Goal: Task Accomplishment & Management: Use online tool/utility

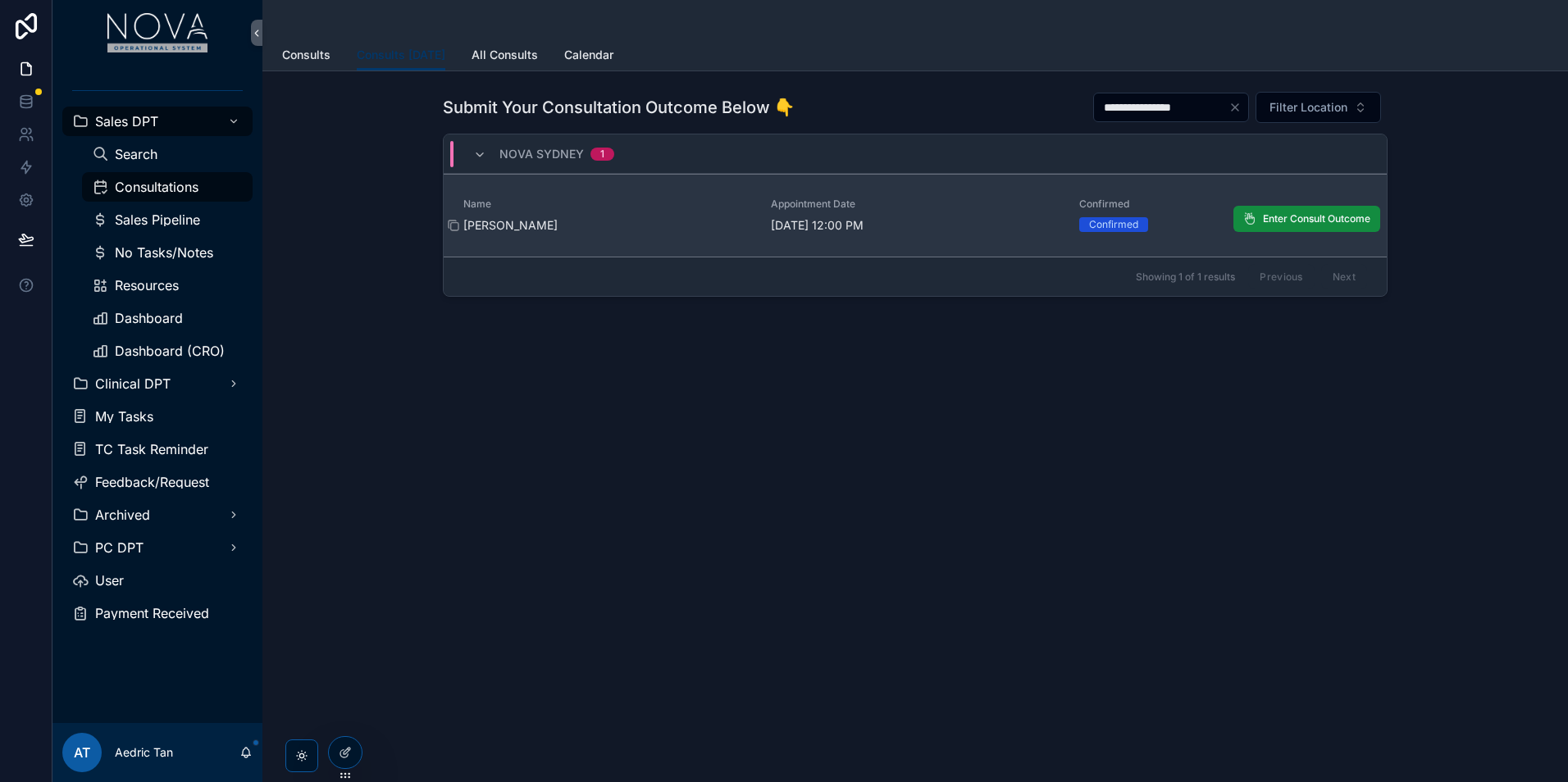
click at [526, 232] on span "[PERSON_NAME]" at bounding box center [607, 225] width 288 height 17
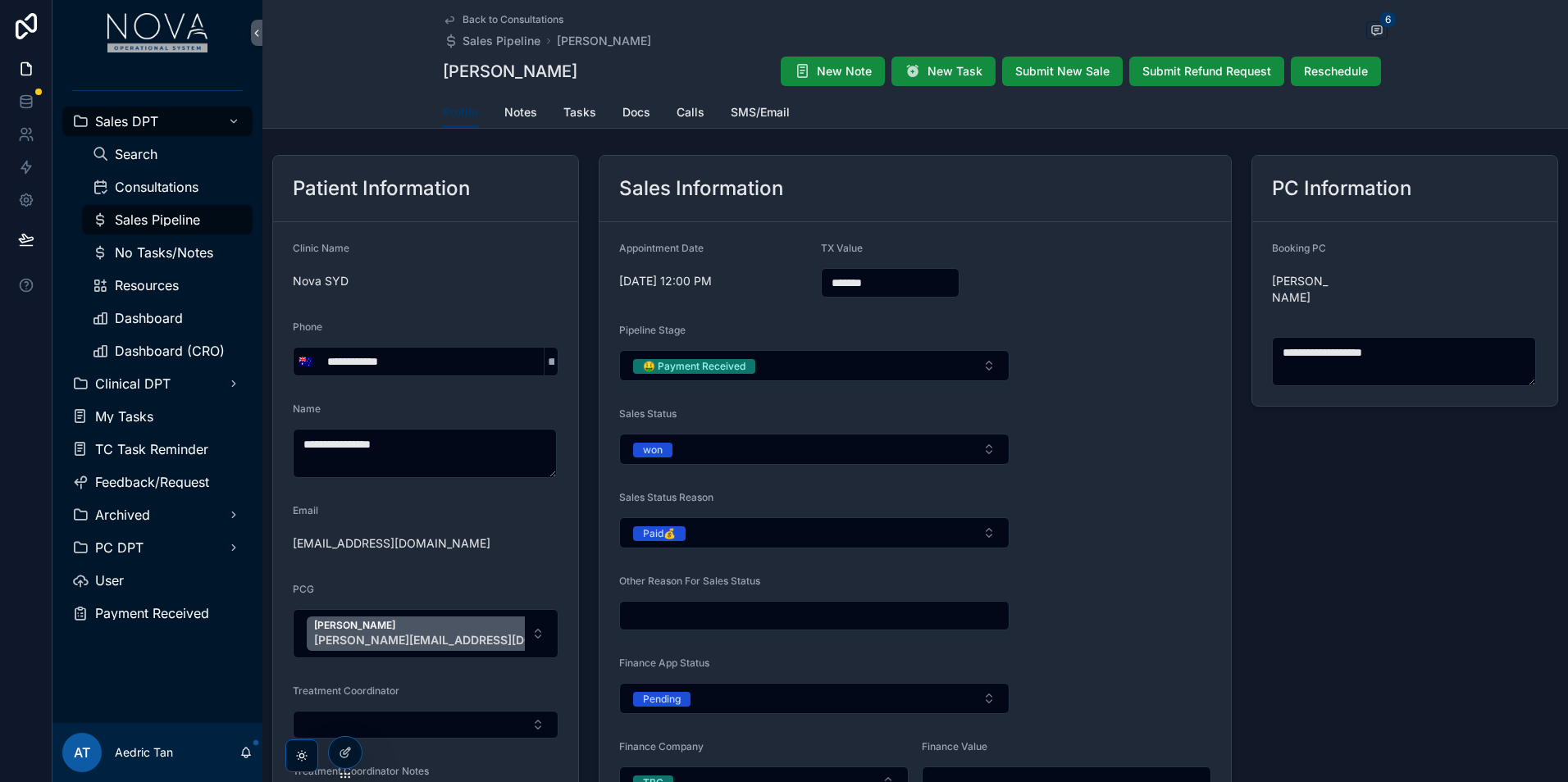
click at [533, 21] on span "Back to Consultations" at bounding box center [513, 19] width 101 height 13
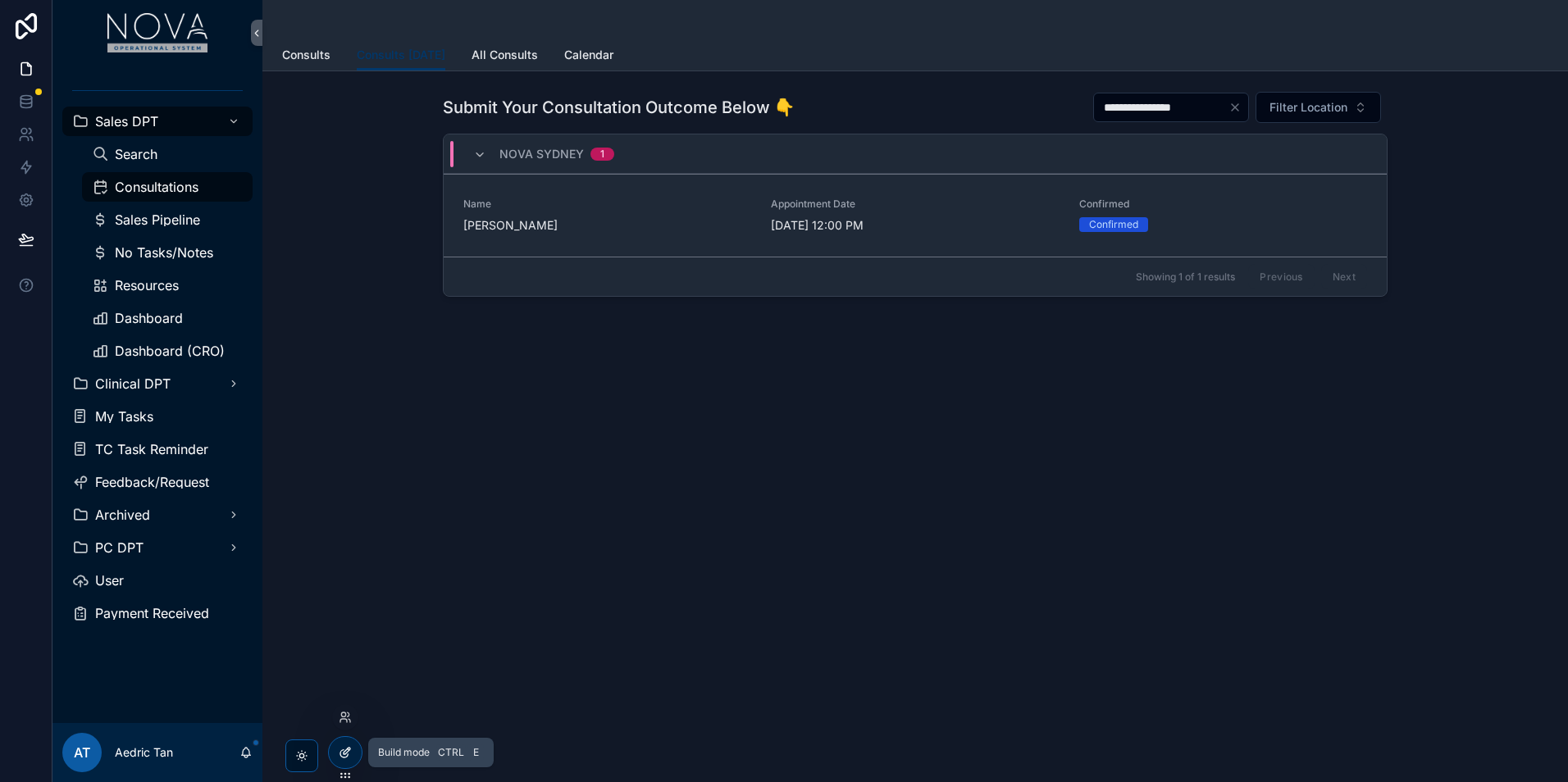
click at [353, 747] on div at bounding box center [345, 752] width 33 height 31
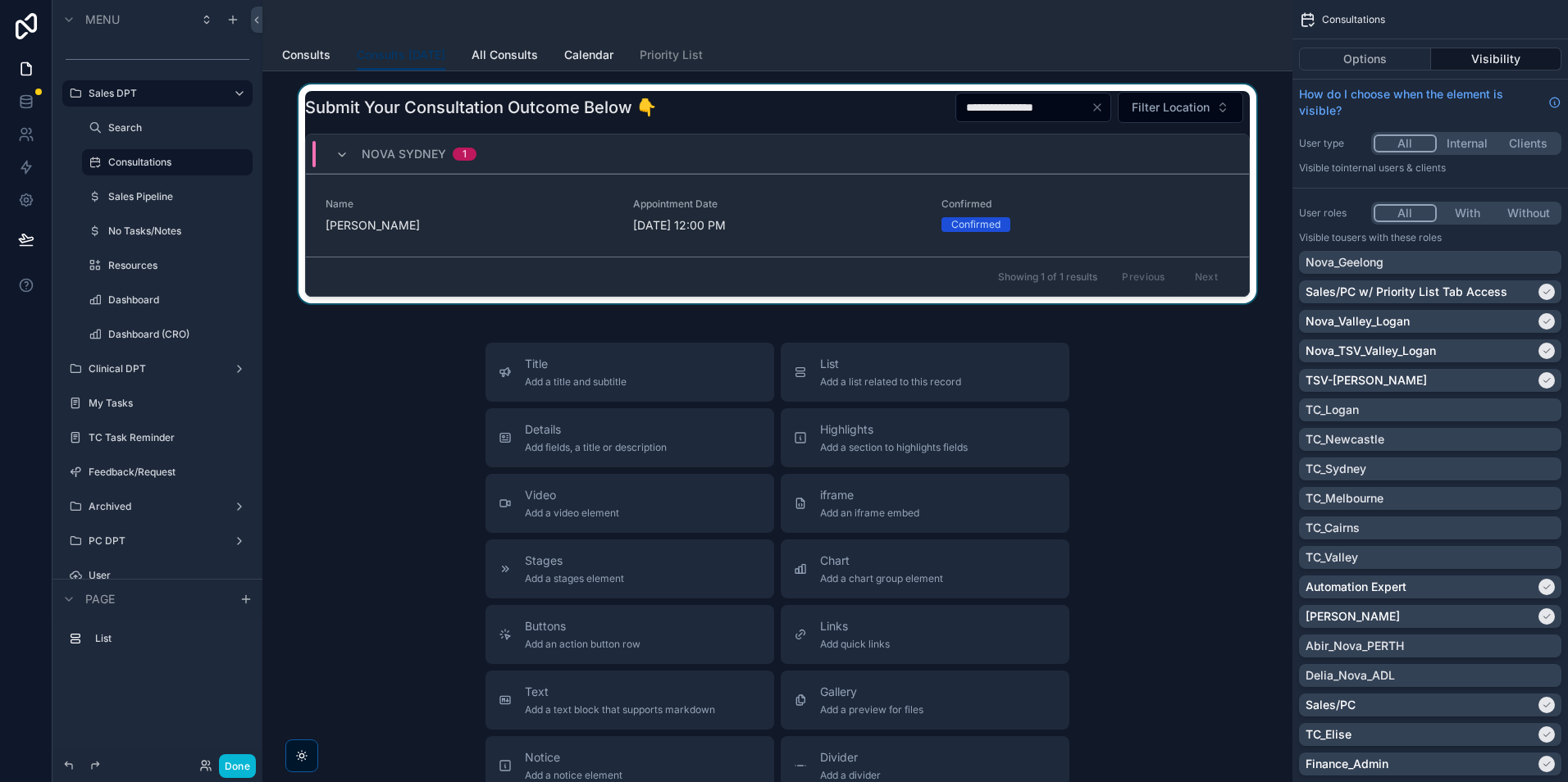
click at [877, 277] on div "Showing 1 of 1 results Previous Next" at bounding box center [778, 276] width 943 height 39
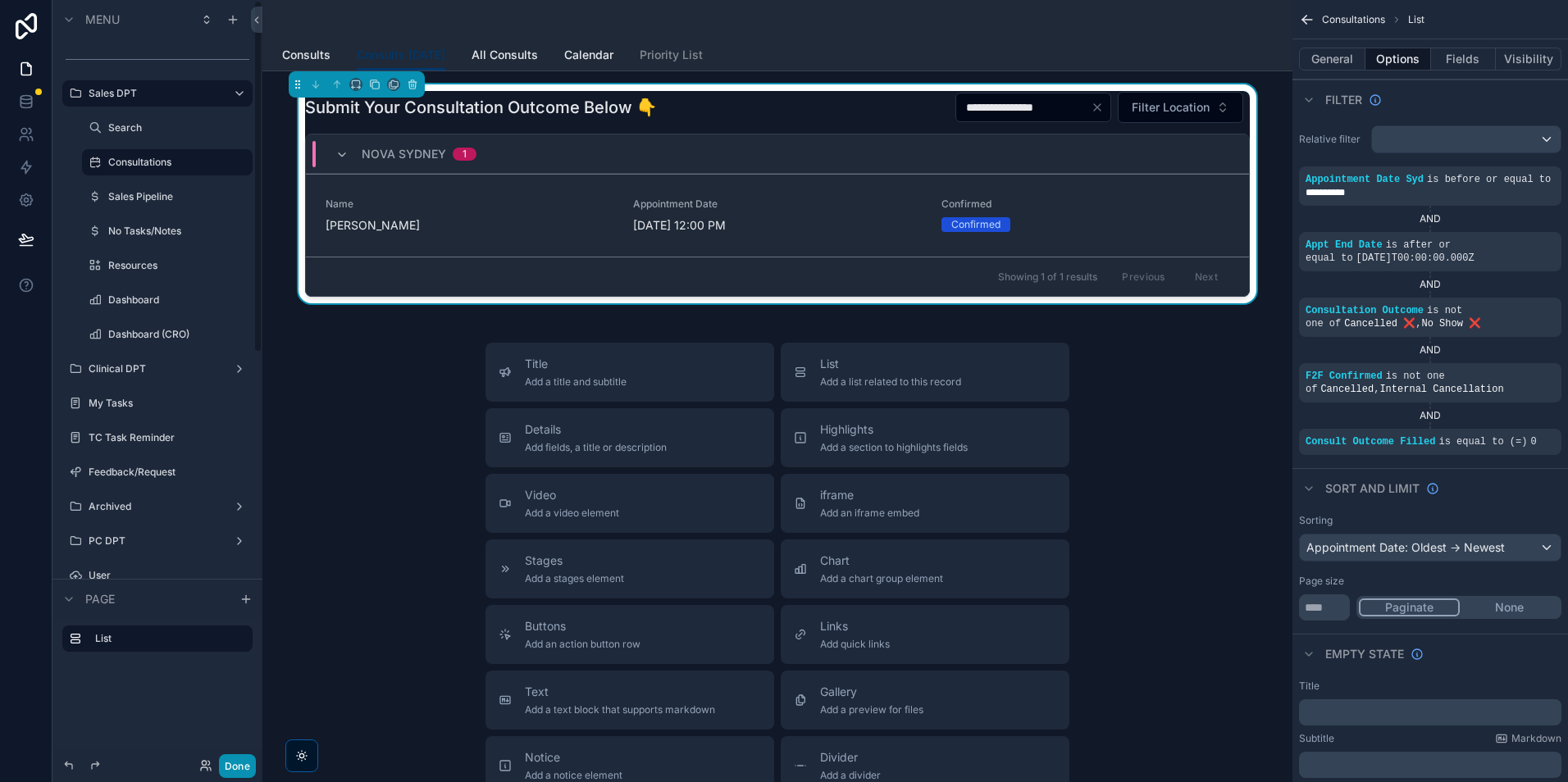
click at [240, 758] on button "Done" at bounding box center [238, 765] width 37 height 23
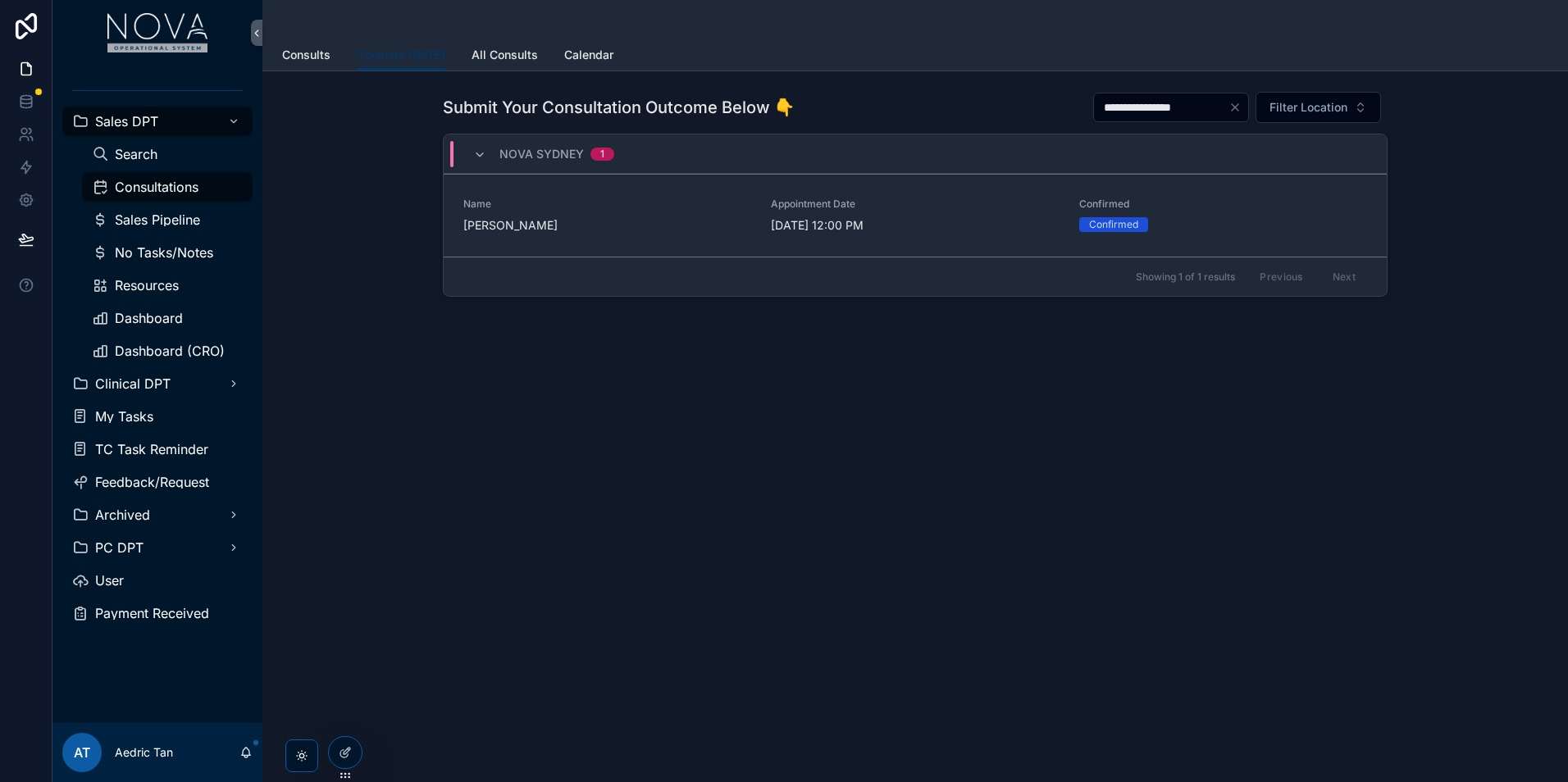
click at [520, 160] on span "Nova Sydney" at bounding box center [541, 154] width 84 height 17
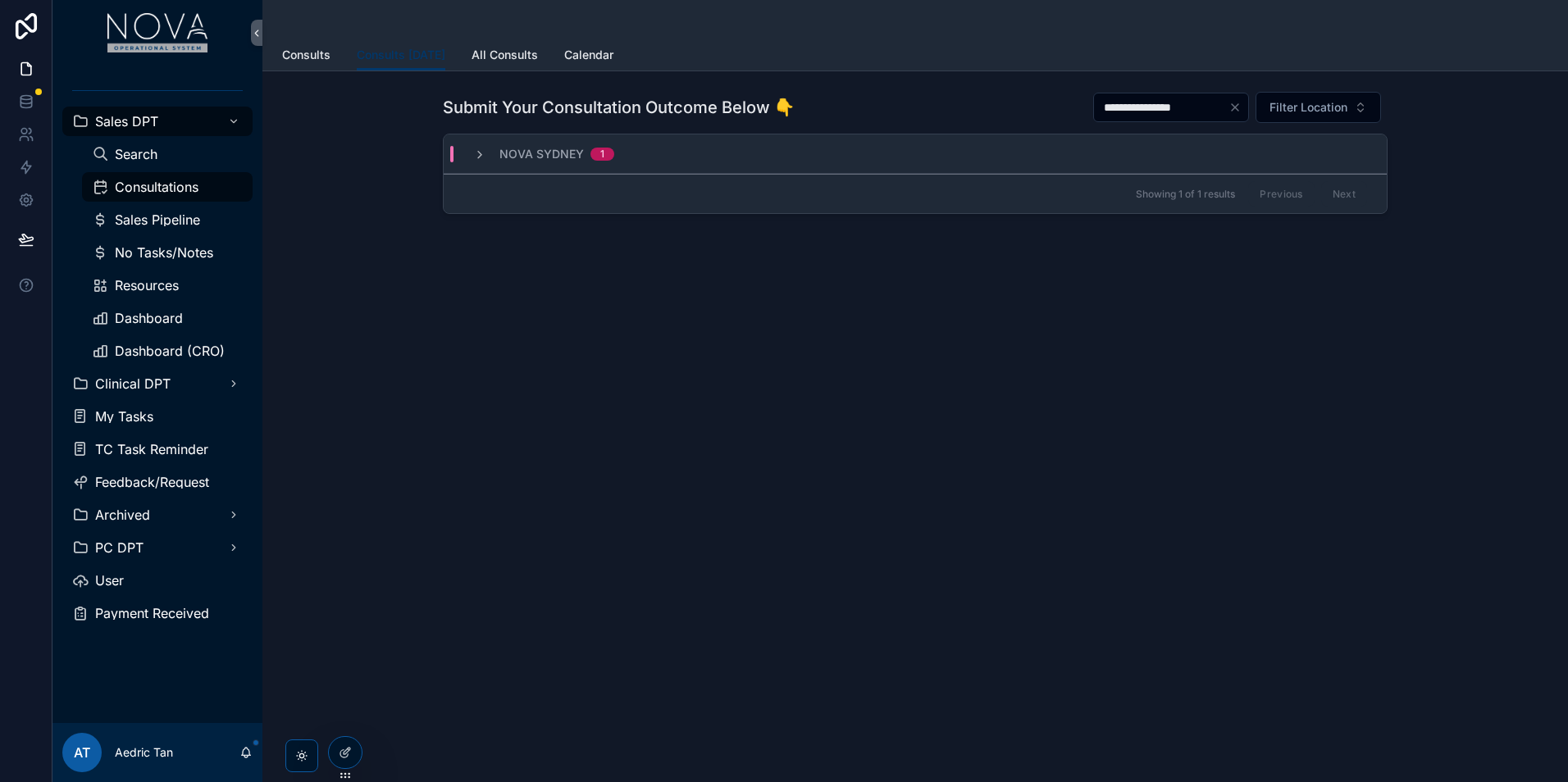
click at [520, 160] on span "Nova Sydney" at bounding box center [541, 154] width 84 height 17
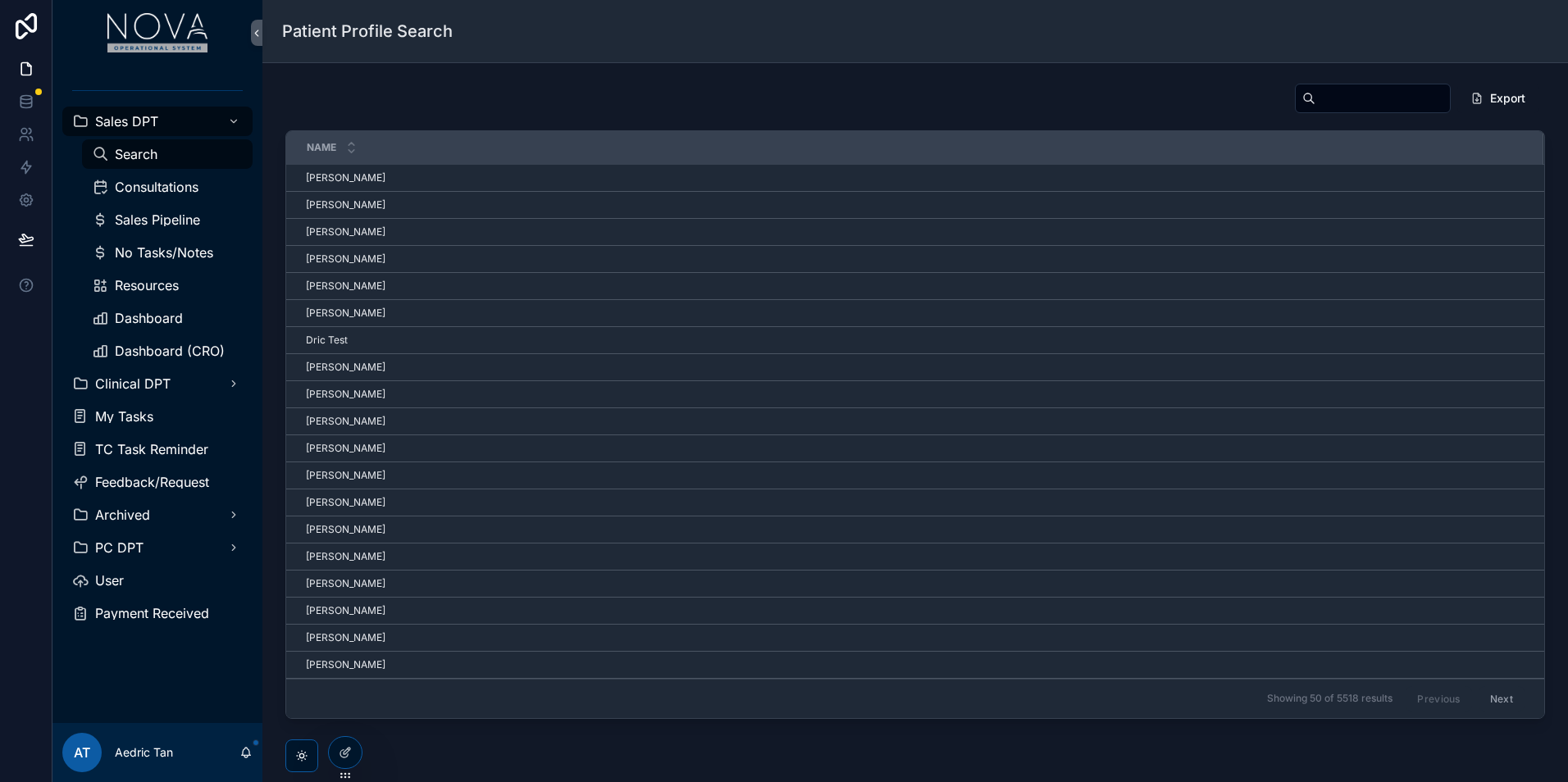
click at [211, 168] on link "Search" at bounding box center [167, 154] width 171 height 30
click at [231, 189] on div "Consultations" at bounding box center [167, 187] width 151 height 26
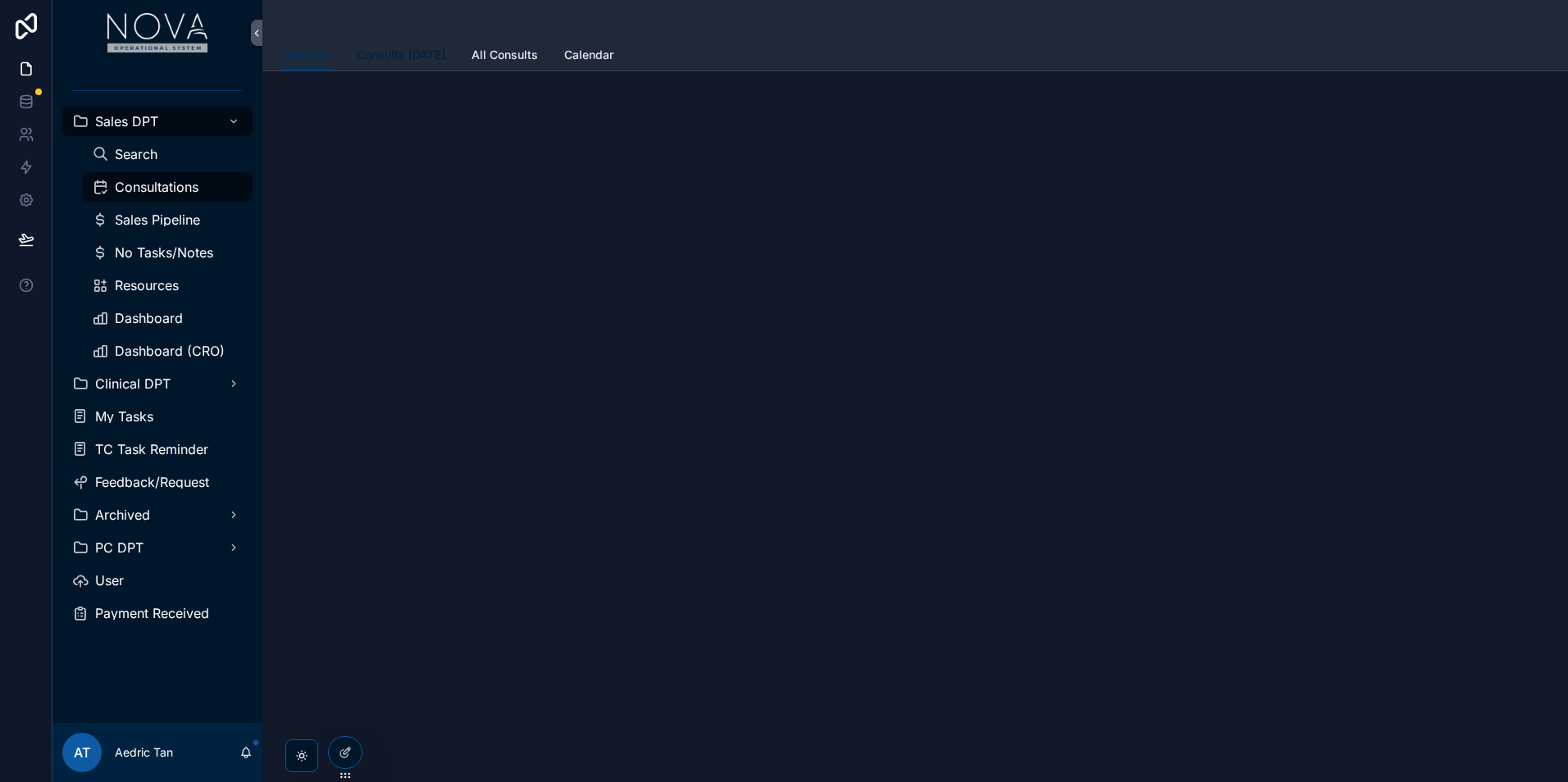
click at [405, 57] on span "Consults [DATE]" at bounding box center [401, 55] width 89 height 17
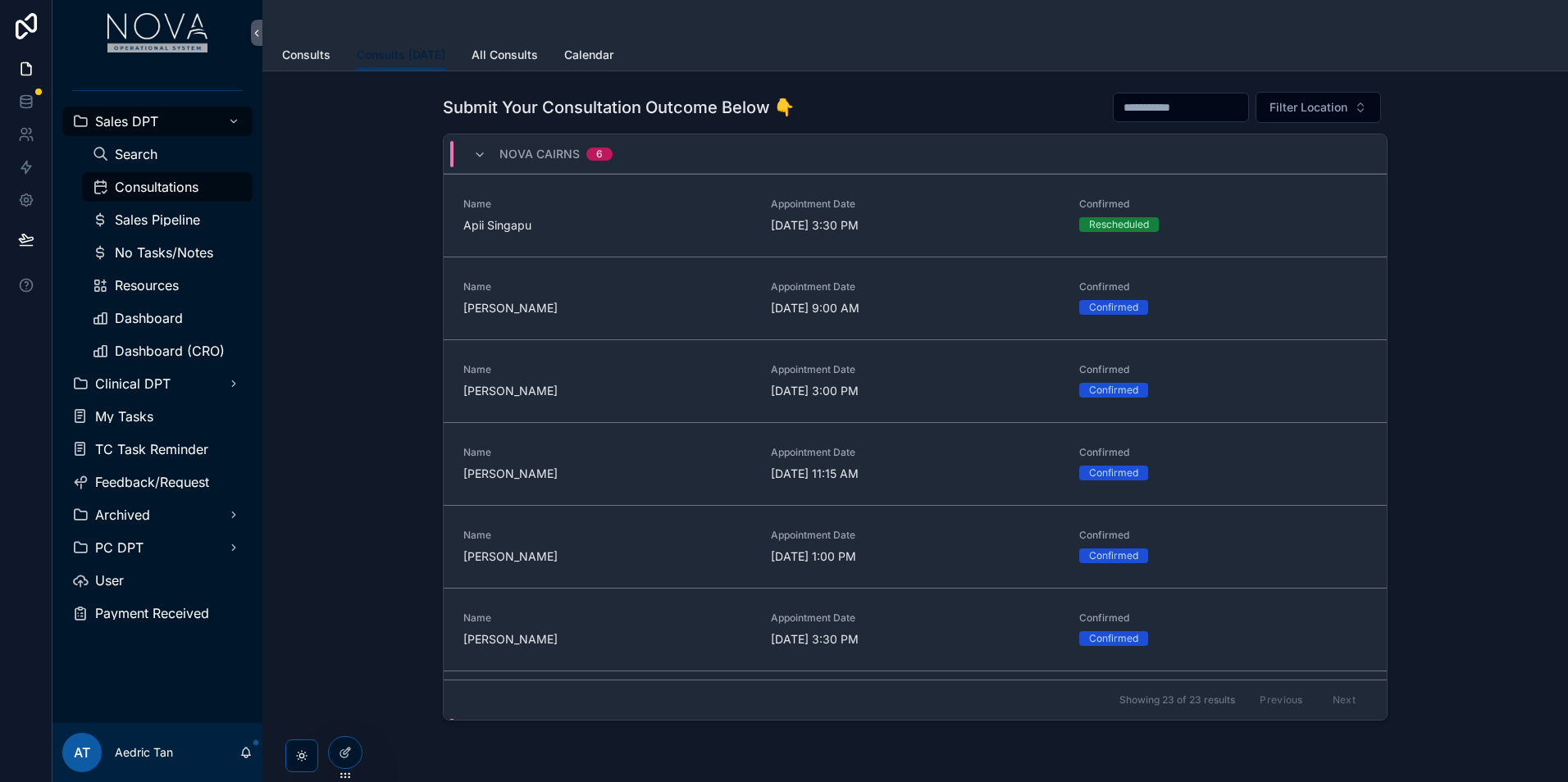
click at [405, 57] on span "Consults [DATE]" at bounding box center [401, 55] width 89 height 17
click at [481, 151] on icon "scrollable content" at bounding box center [479, 155] width 13 height 13
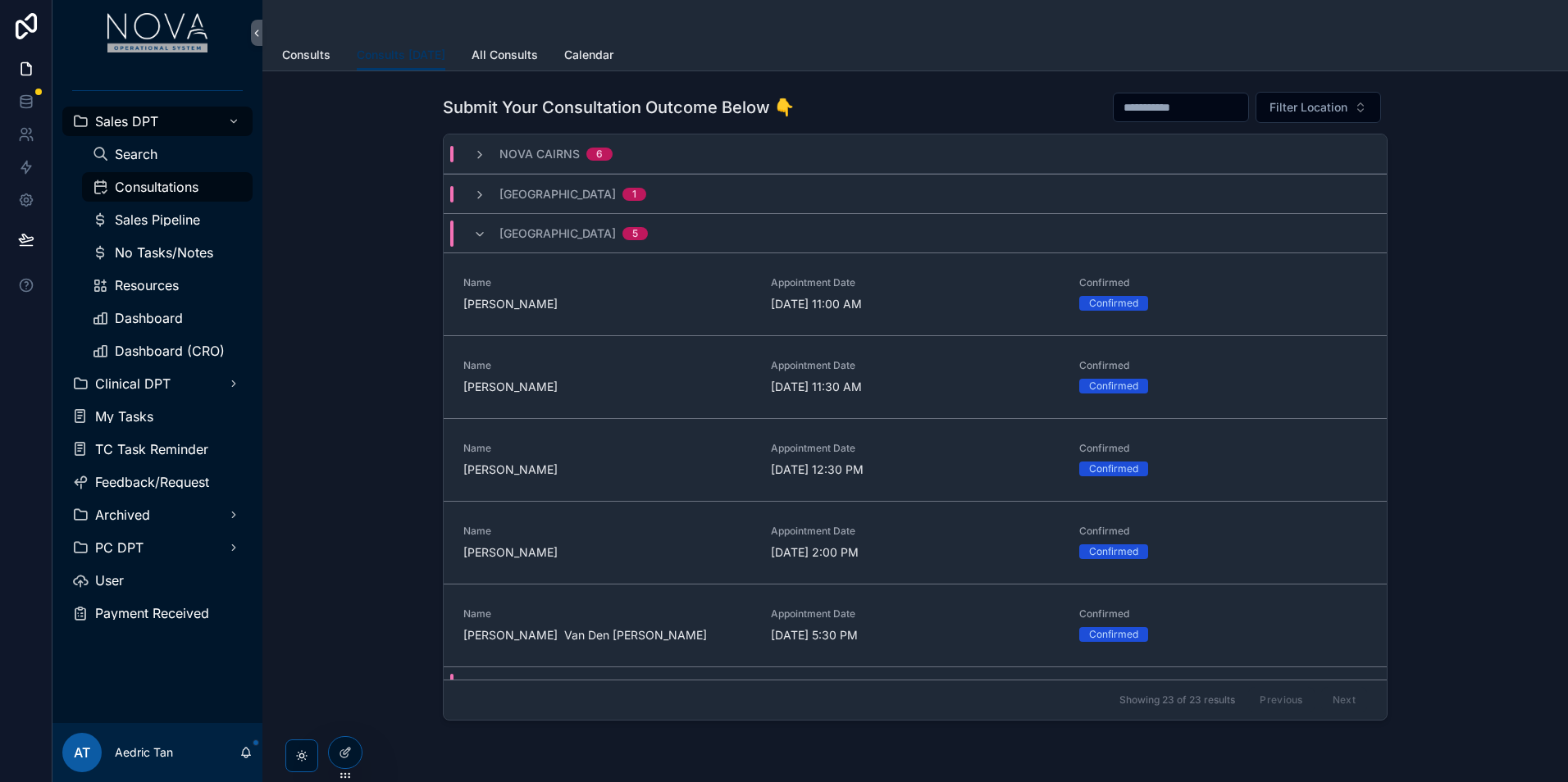
click at [478, 223] on div "Nova Valley 5" at bounding box center [560, 234] width 175 height 26
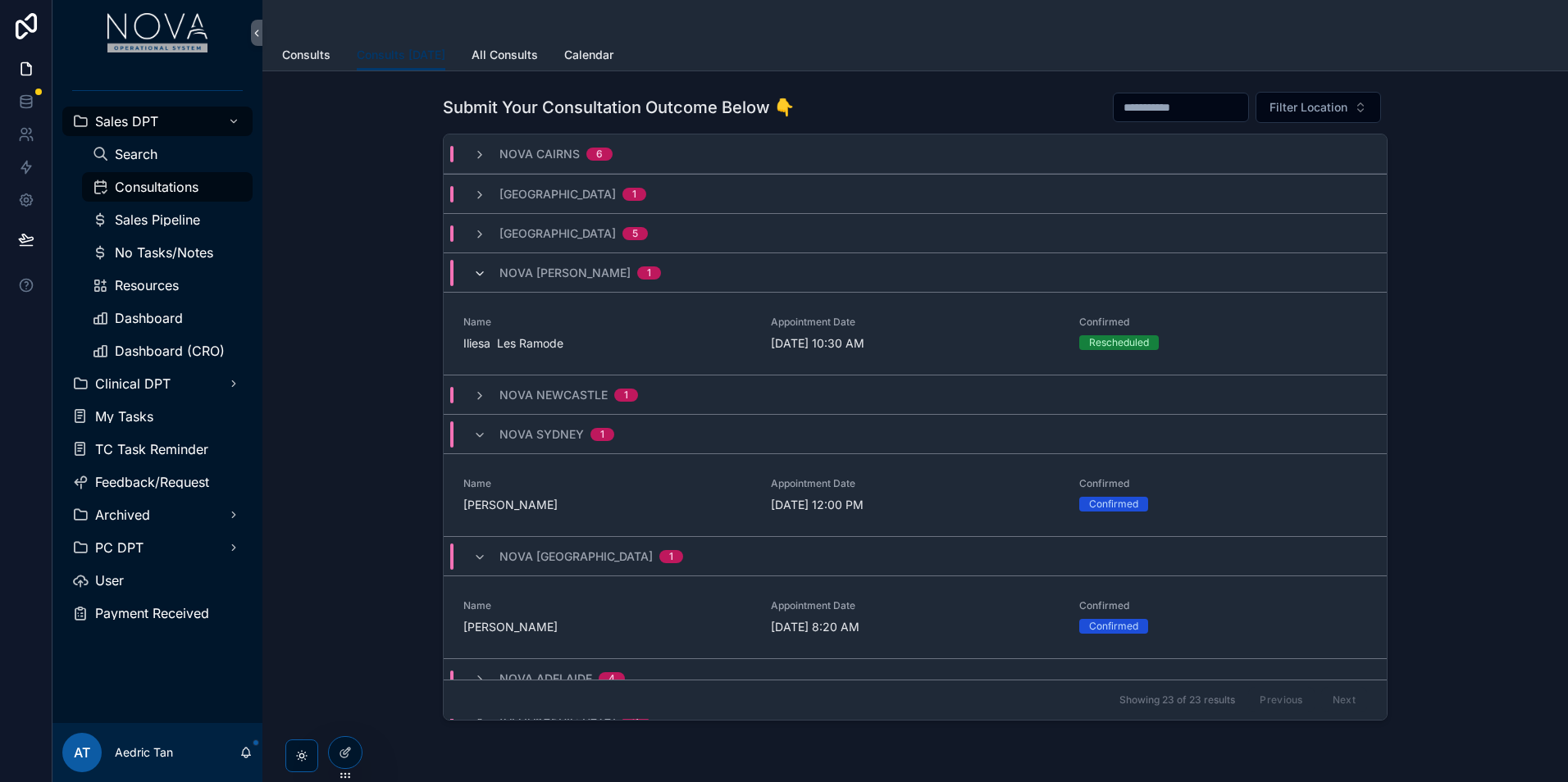
click at [480, 273] on icon "scrollable content" at bounding box center [479, 273] width 13 height 13
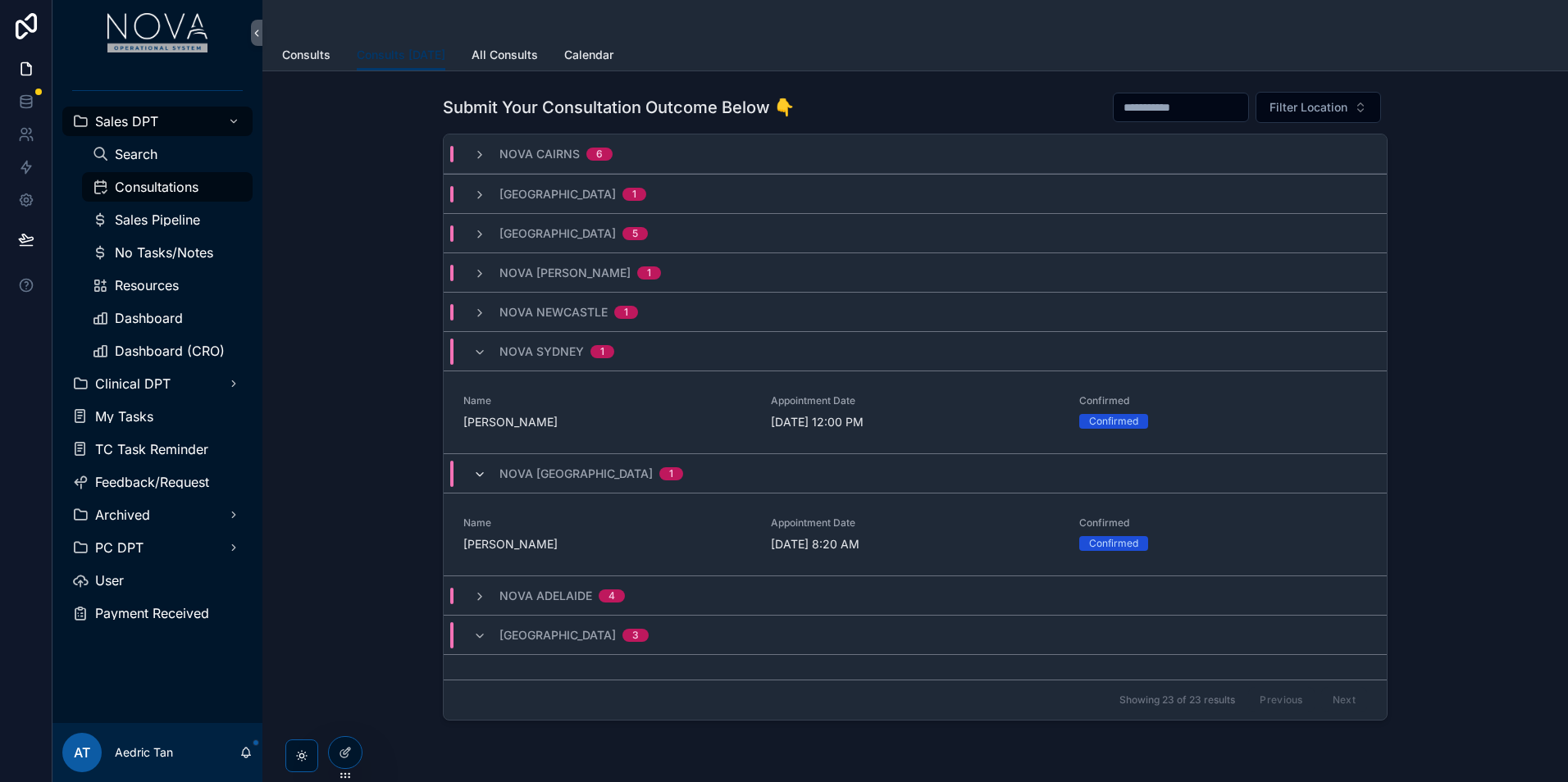
click at [473, 477] on icon "scrollable content" at bounding box center [479, 474] width 13 height 13
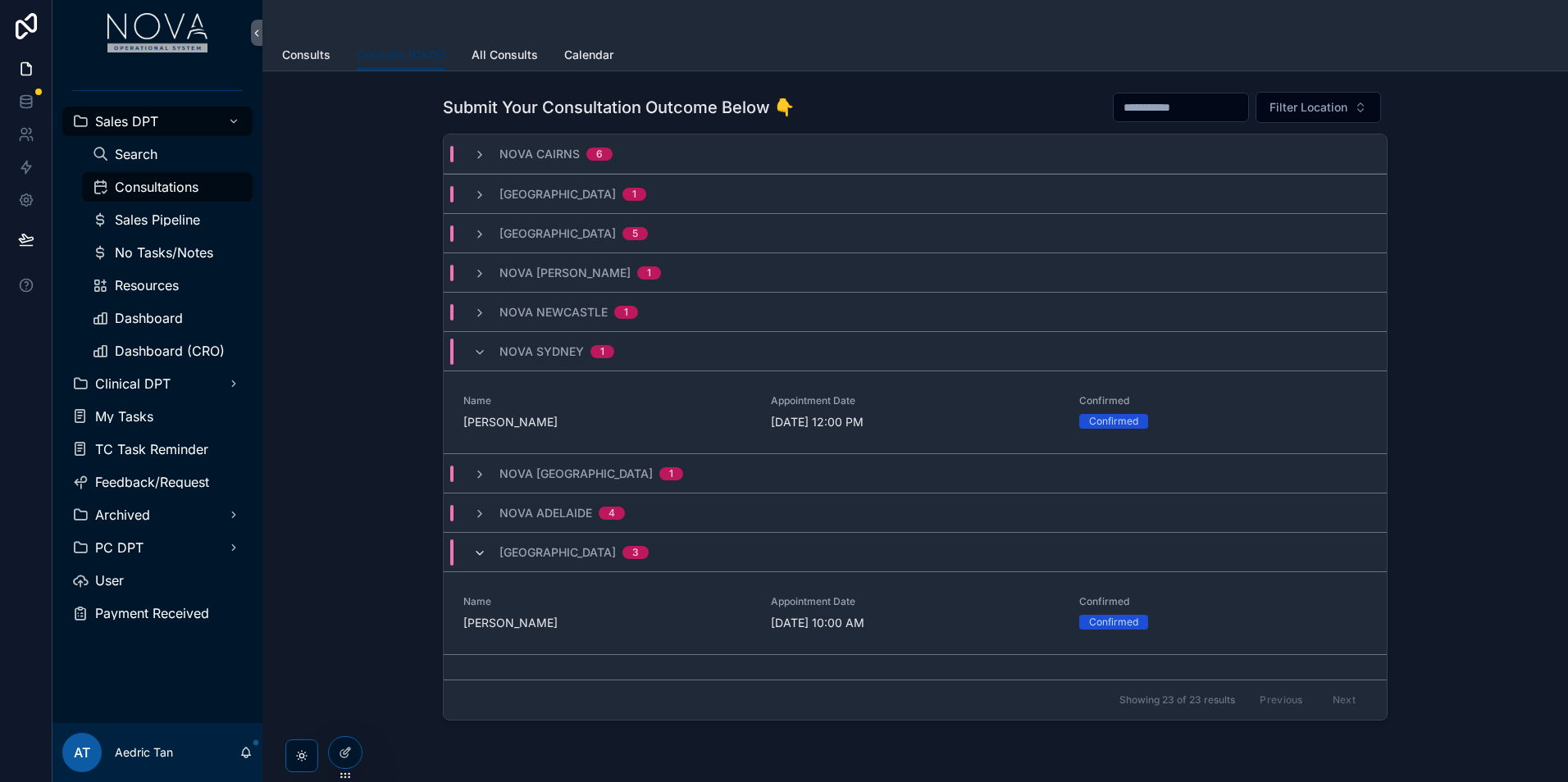
click at [476, 558] on icon "scrollable content" at bounding box center [479, 553] width 13 height 13
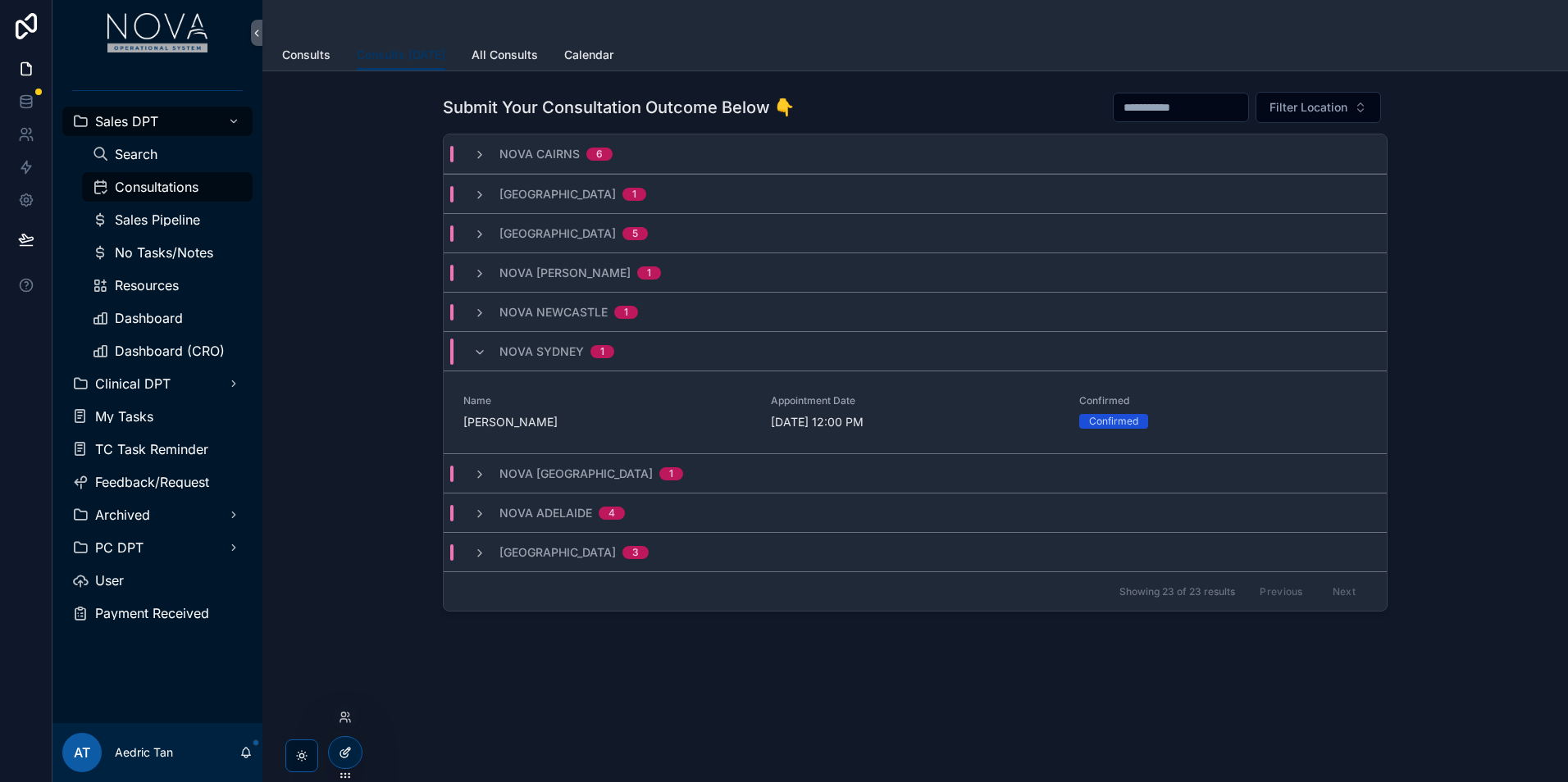
click at [342, 765] on div at bounding box center [345, 752] width 33 height 31
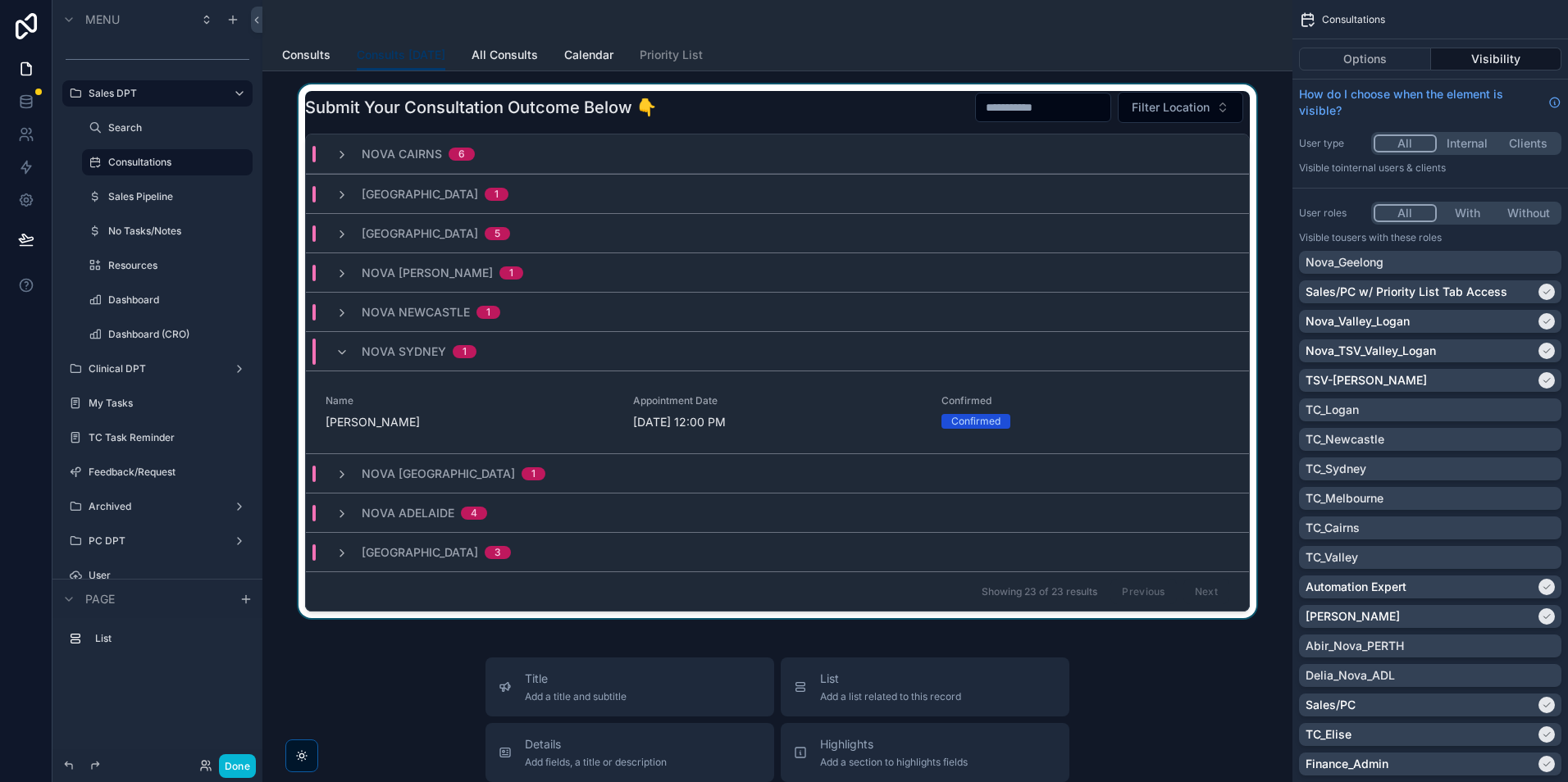
click at [506, 581] on div "Showing 23 of 23 results Previous Next" at bounding box center [778, 591] width 943 height 39
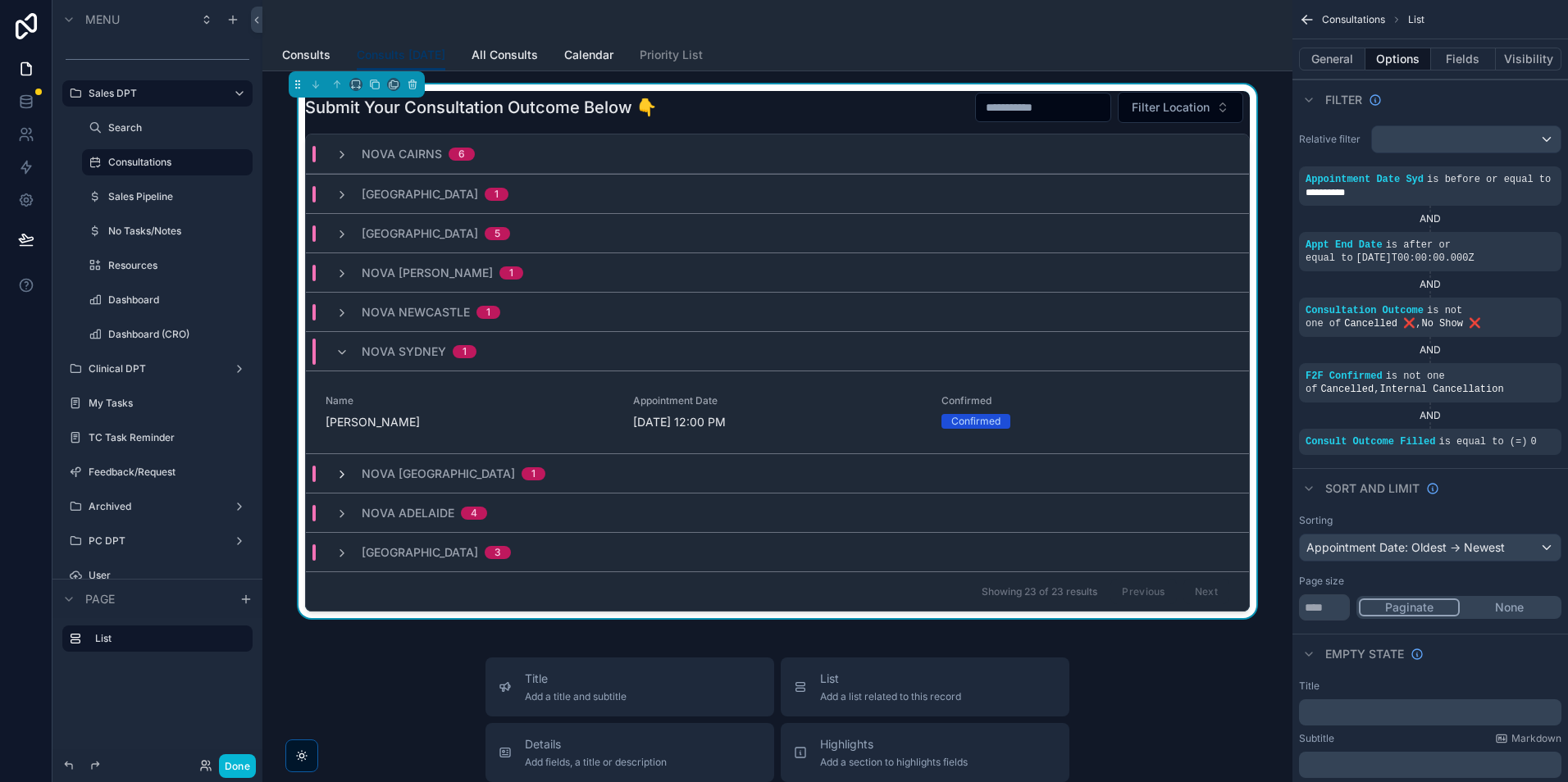
click at [338, 477] on icon "scrollable content" at bounding box center [341, 474] width 13 height 13
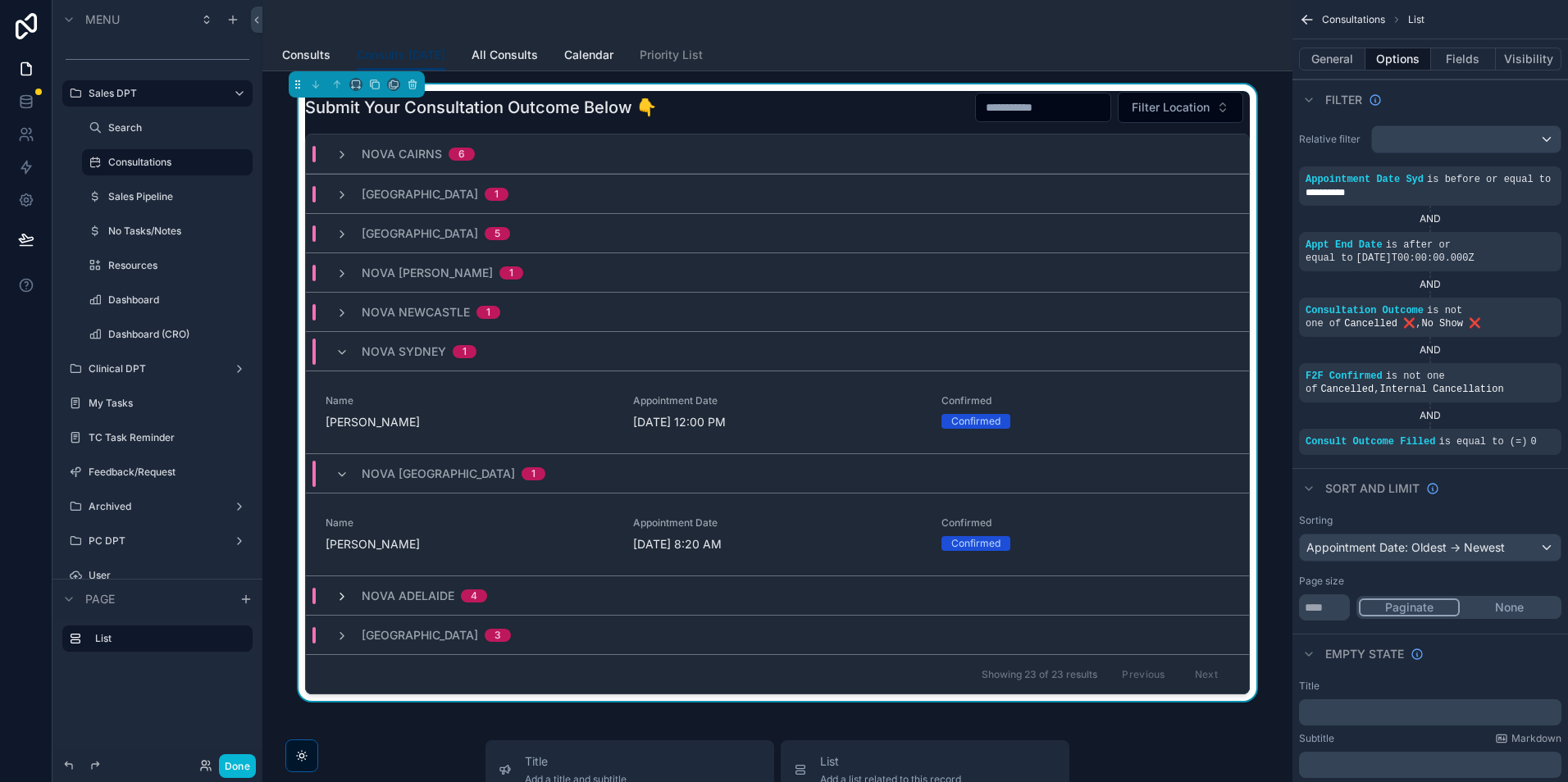
click at [343, 598] on icon "scrollable content" at bounding box center [341, 597] width 13 height 13
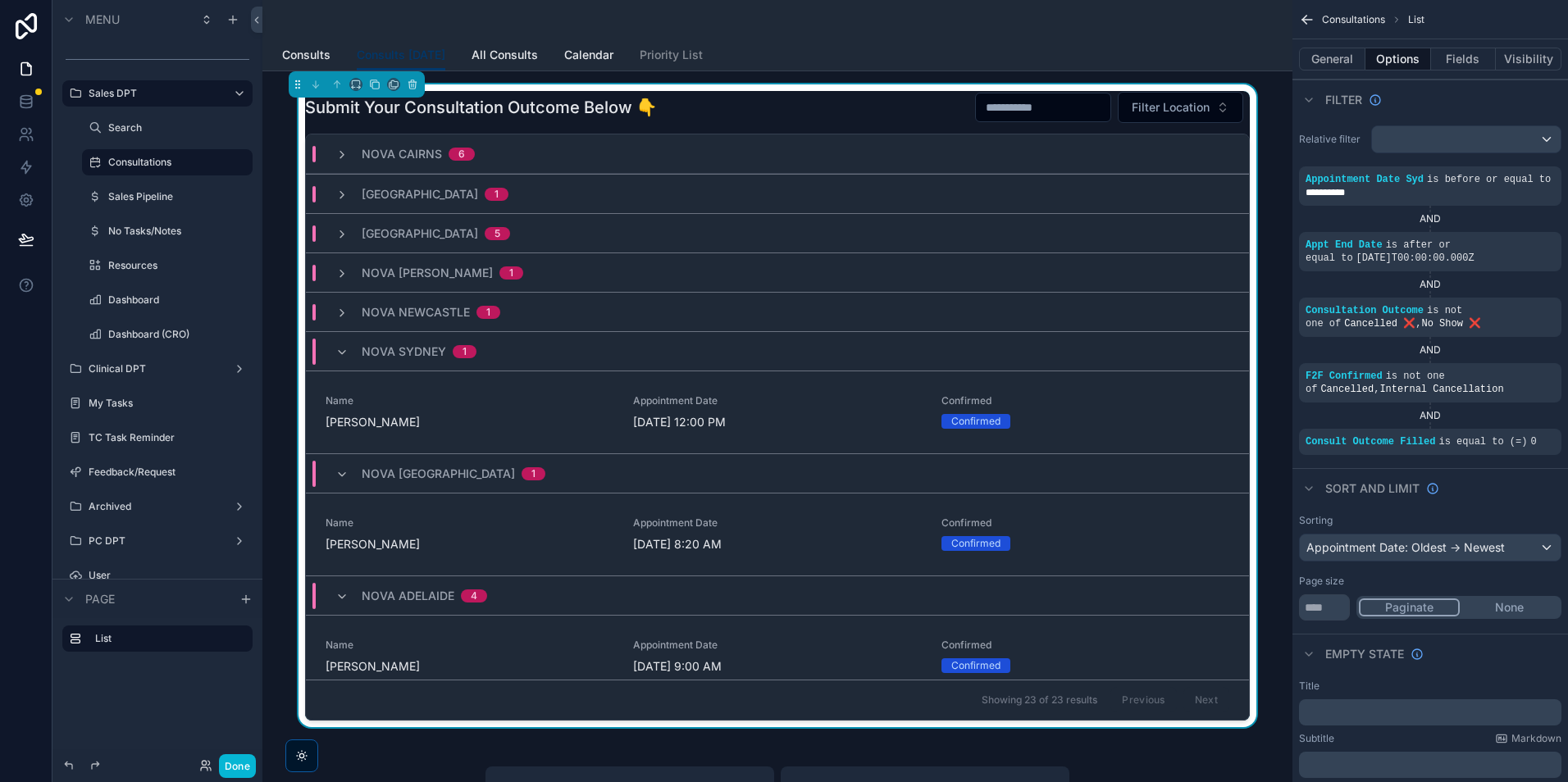
click at [348, 315] on div "Nova Newcastle 1" at bounding box center [417, 312] width 164 height 17
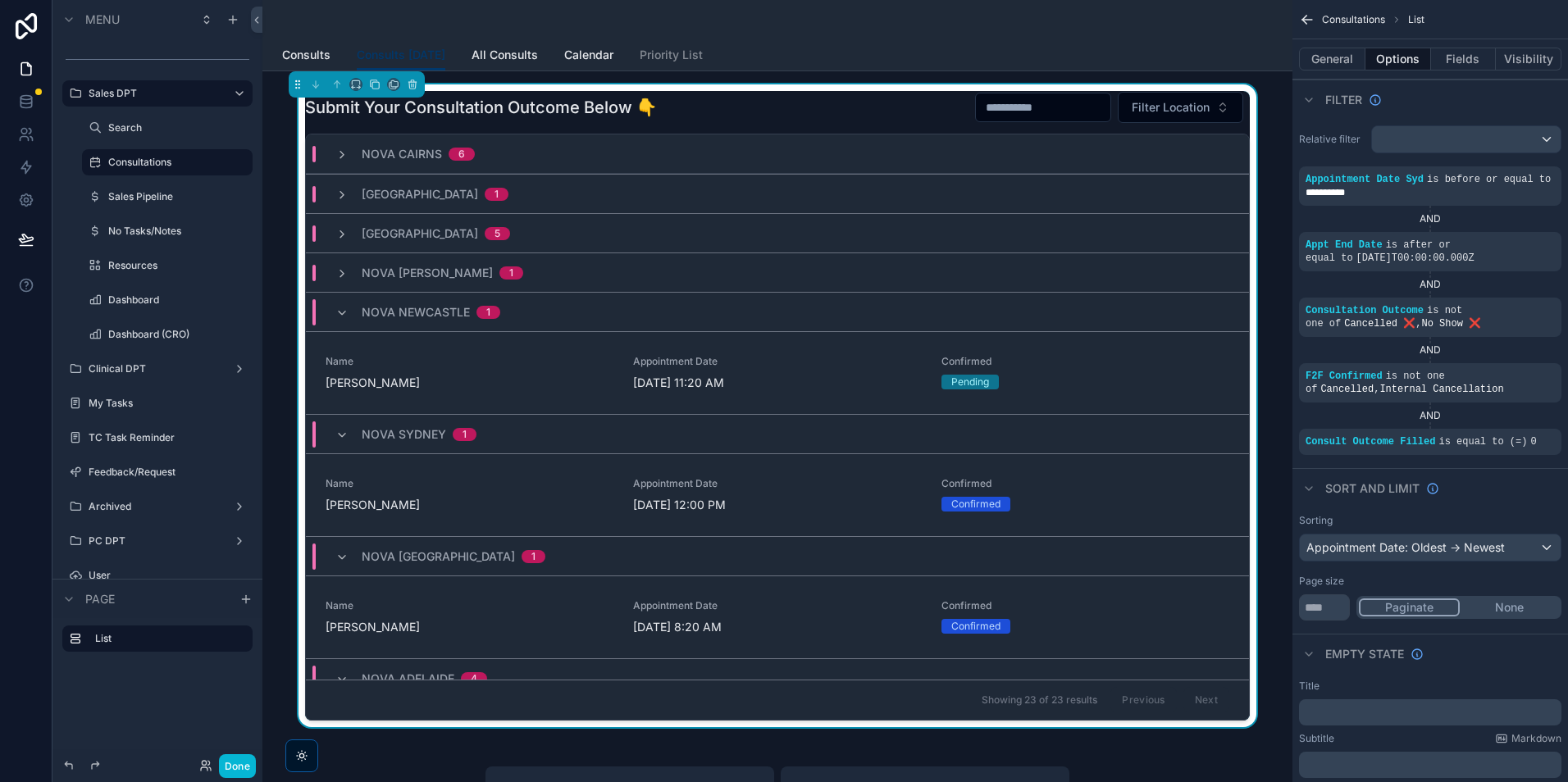
click at [348, 273] on div "Nova Logan 1" at bounding box center [429, 272] width 188 height 17
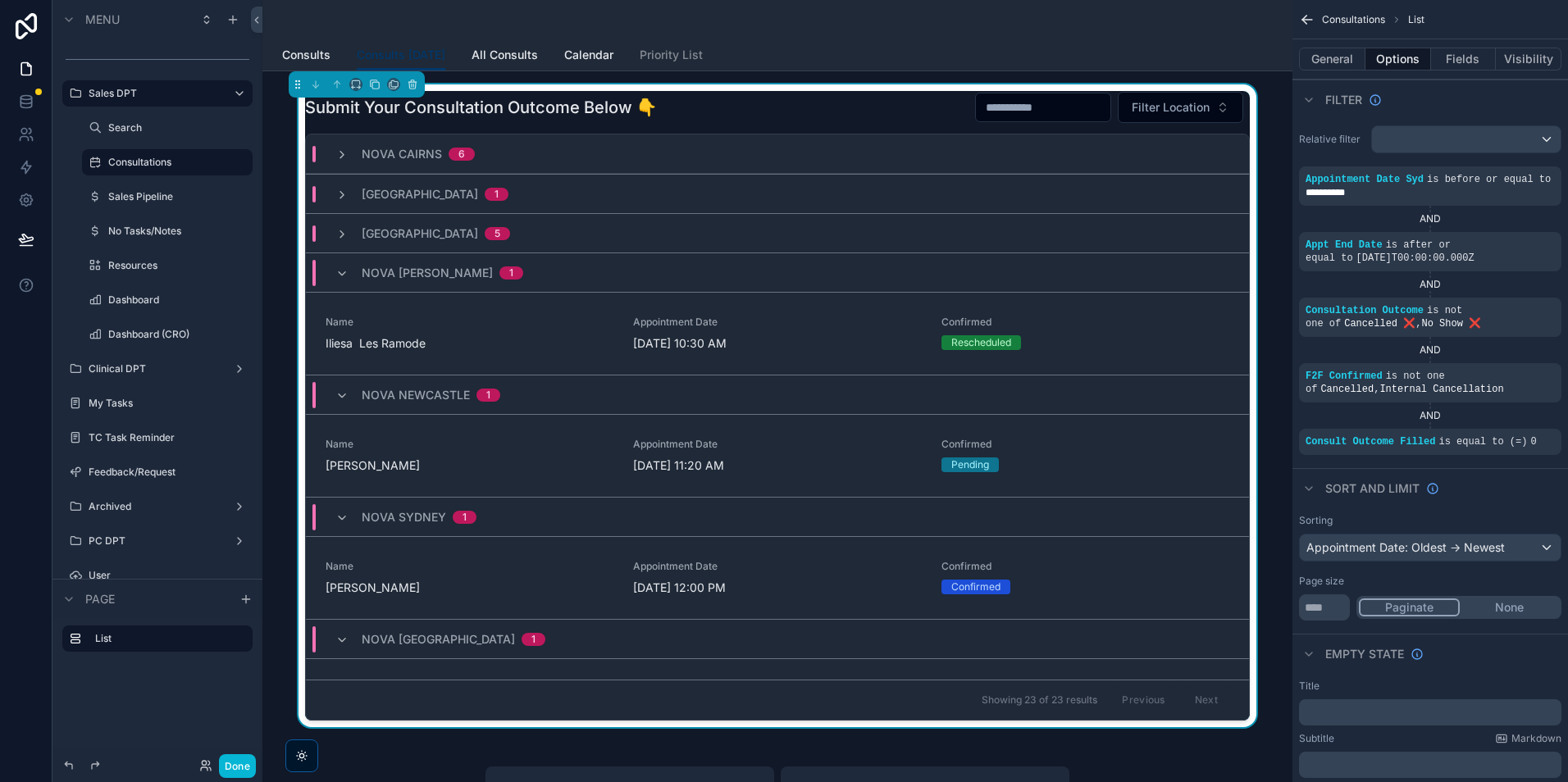
click at [345, 236] on div "Nova Valley 5" at bounding box center [422, 233] width 175 height 17
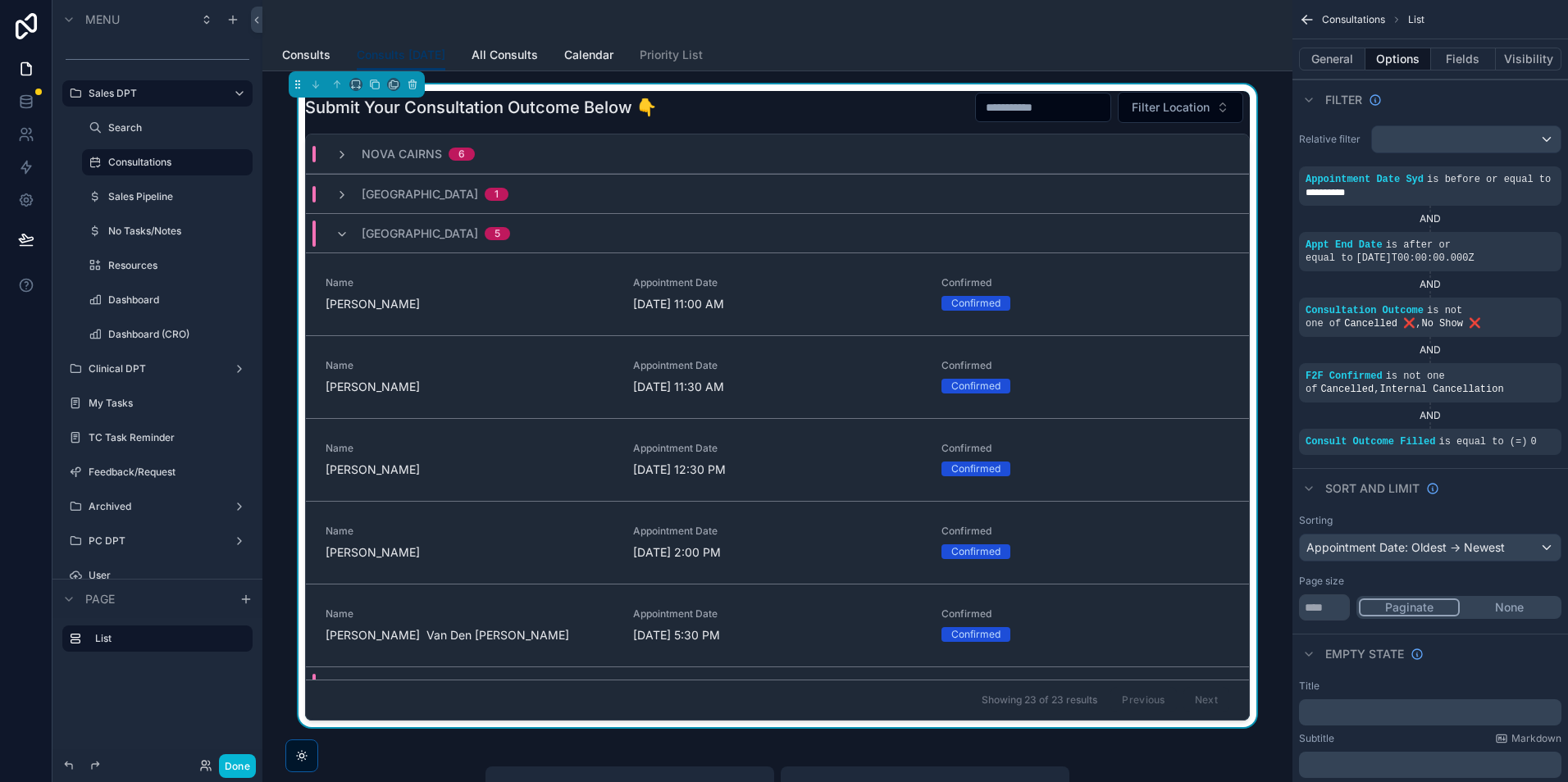
click at [350, 201] on div "Nova Townsville 1" at bounding box center [421, 194] width 173 height 17
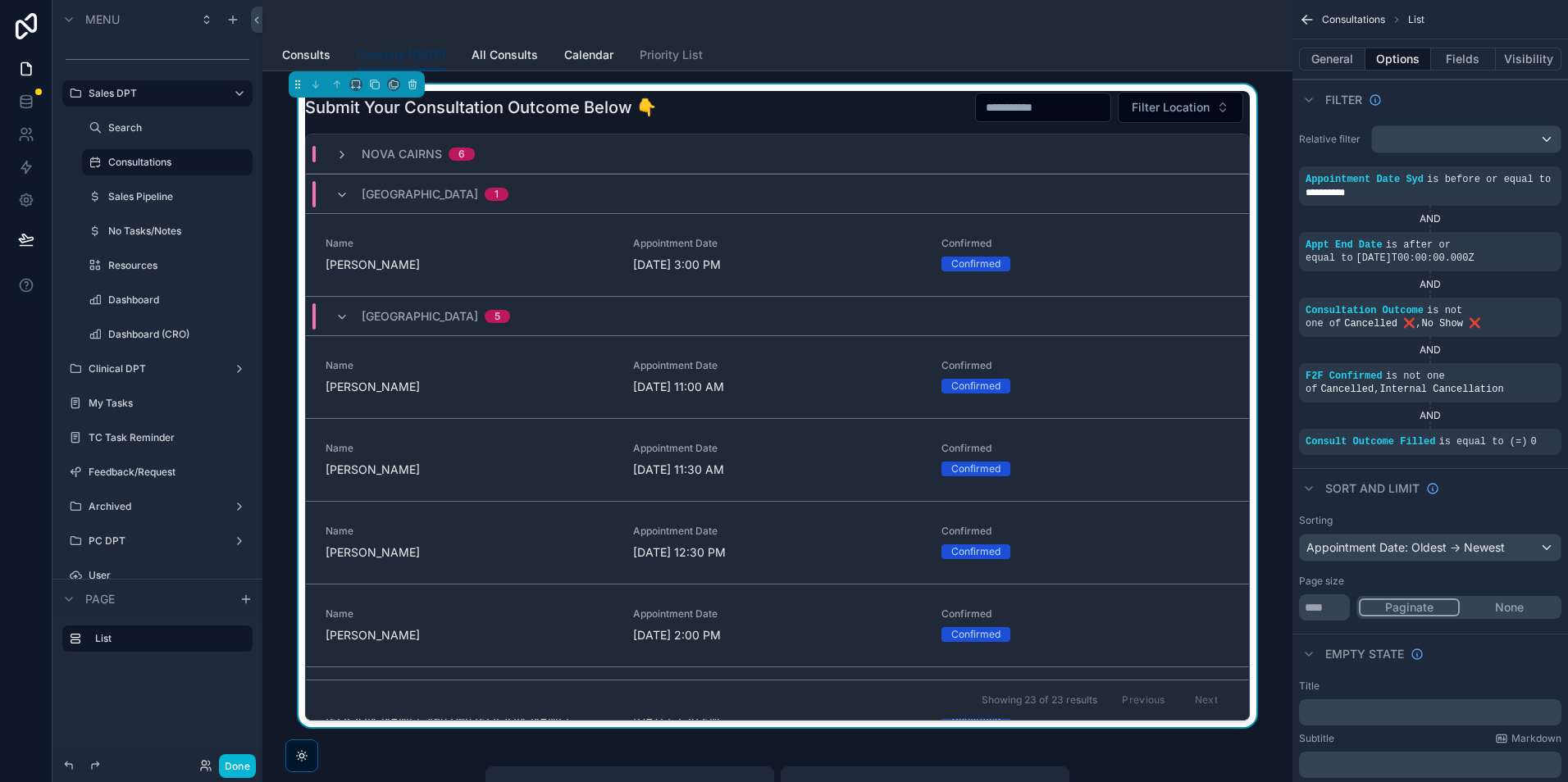
click at [347, 150] on div "Nova Cairns 6" at bounding box center [405, 154] width 139 height 17
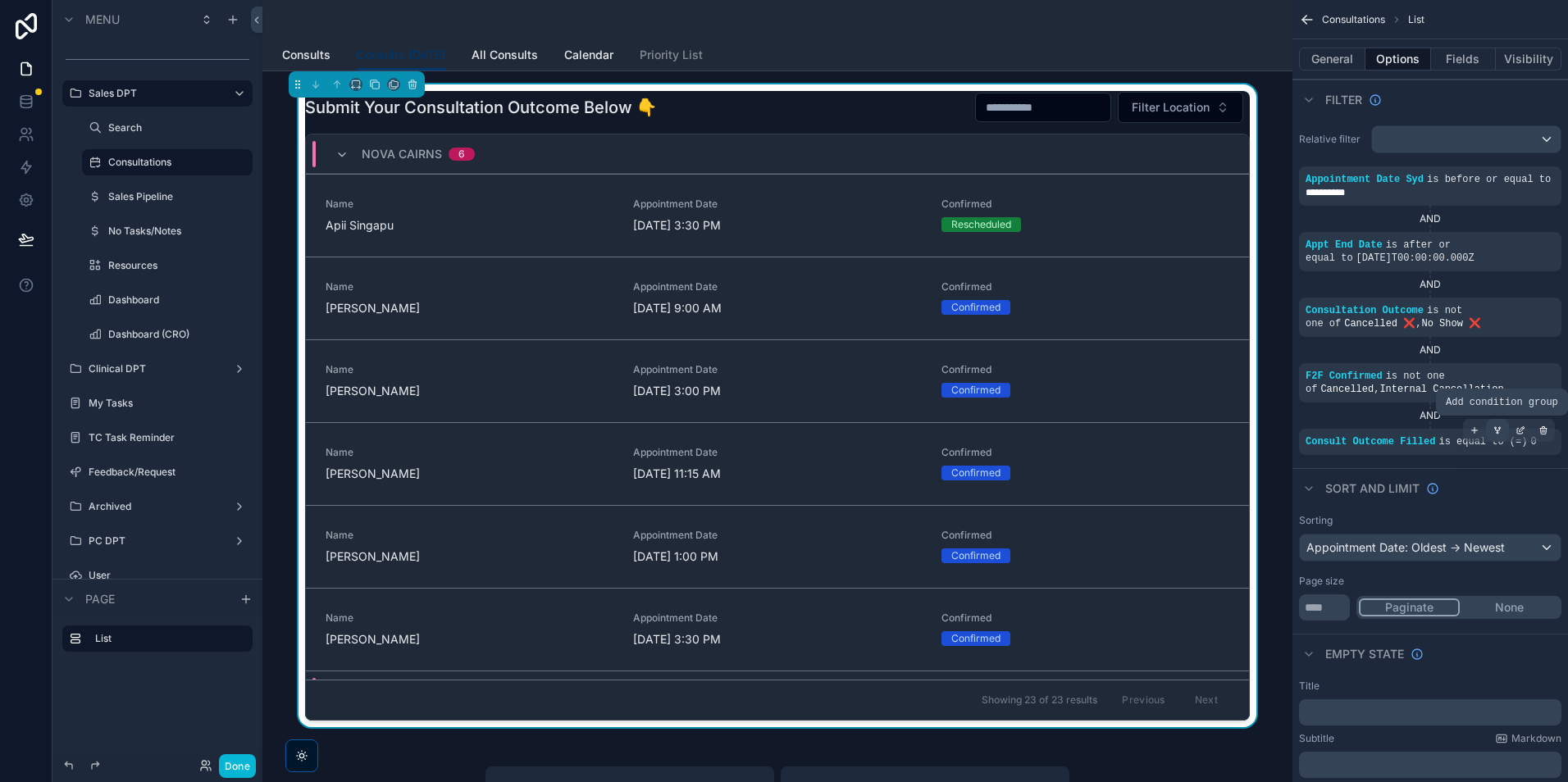
click at [1491, 433] on div "scrollable content" at bounding box center [1498, 431] width 23 height 23
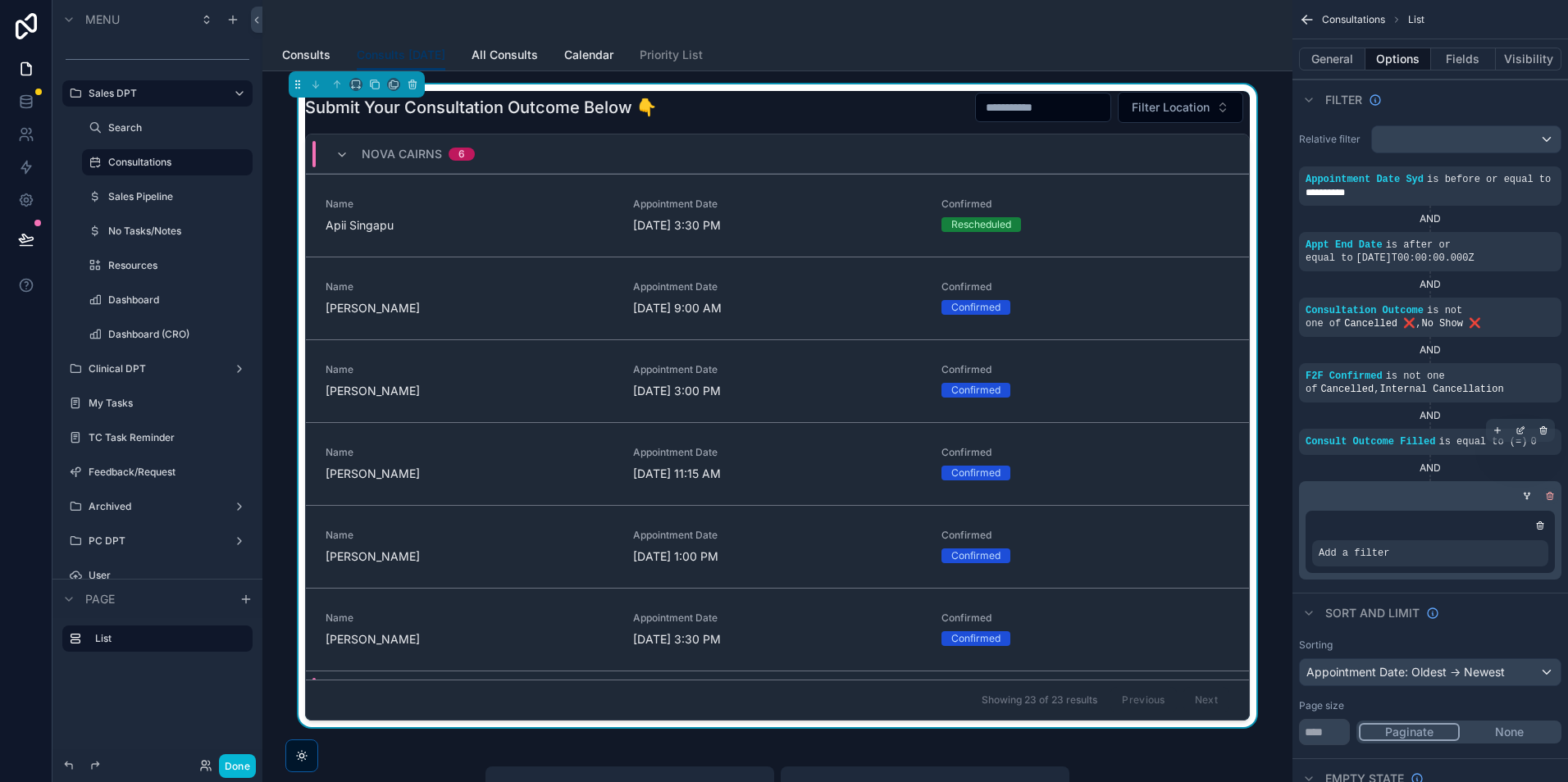
click at [1553, 498] on icon "scrollable content" at bounding box center [1550, 496] width 10 height 10
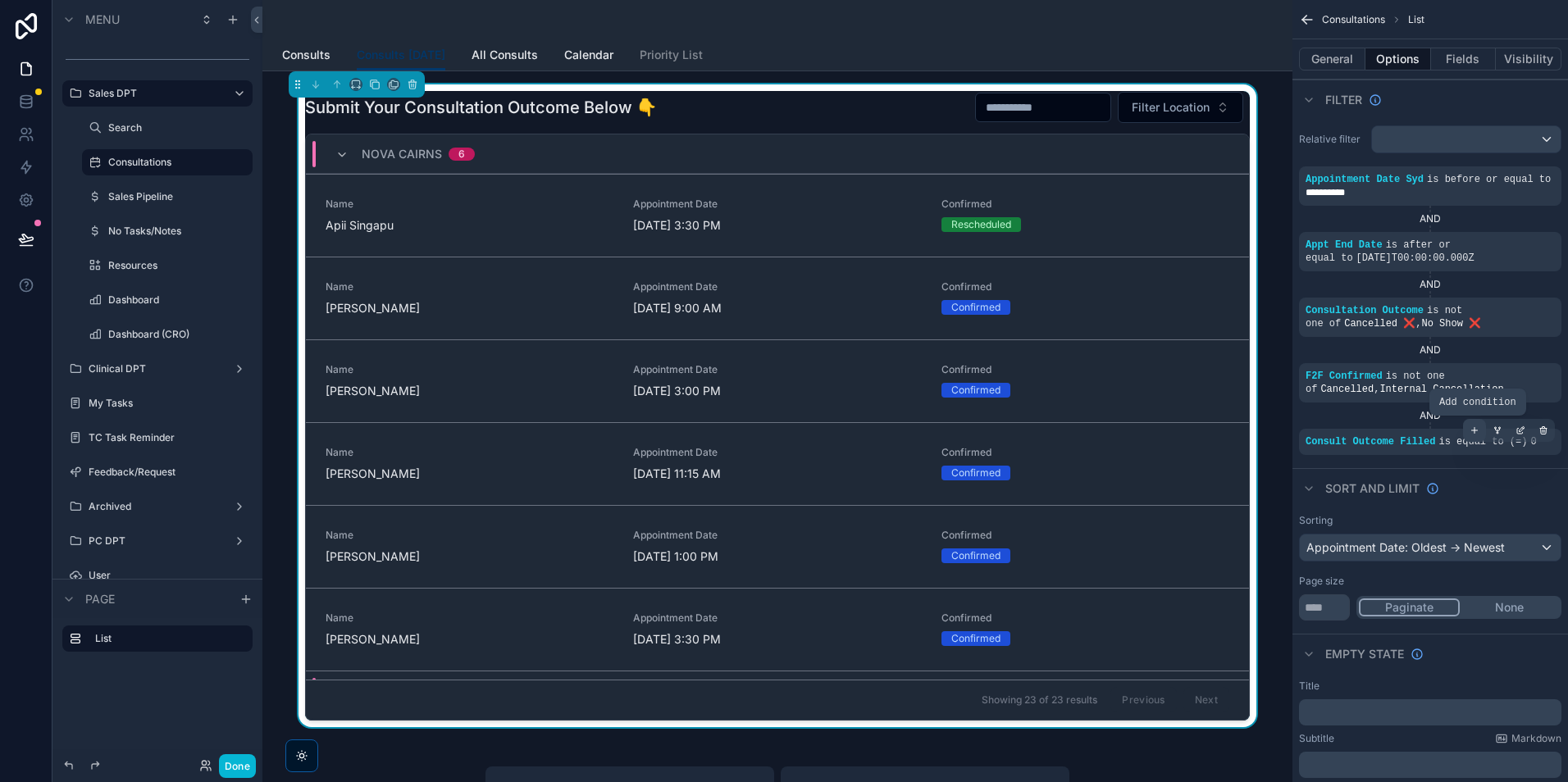
click at [1471, 429] on icon "scrollable content" at bounding box center [1474, 430] width 10 height 10
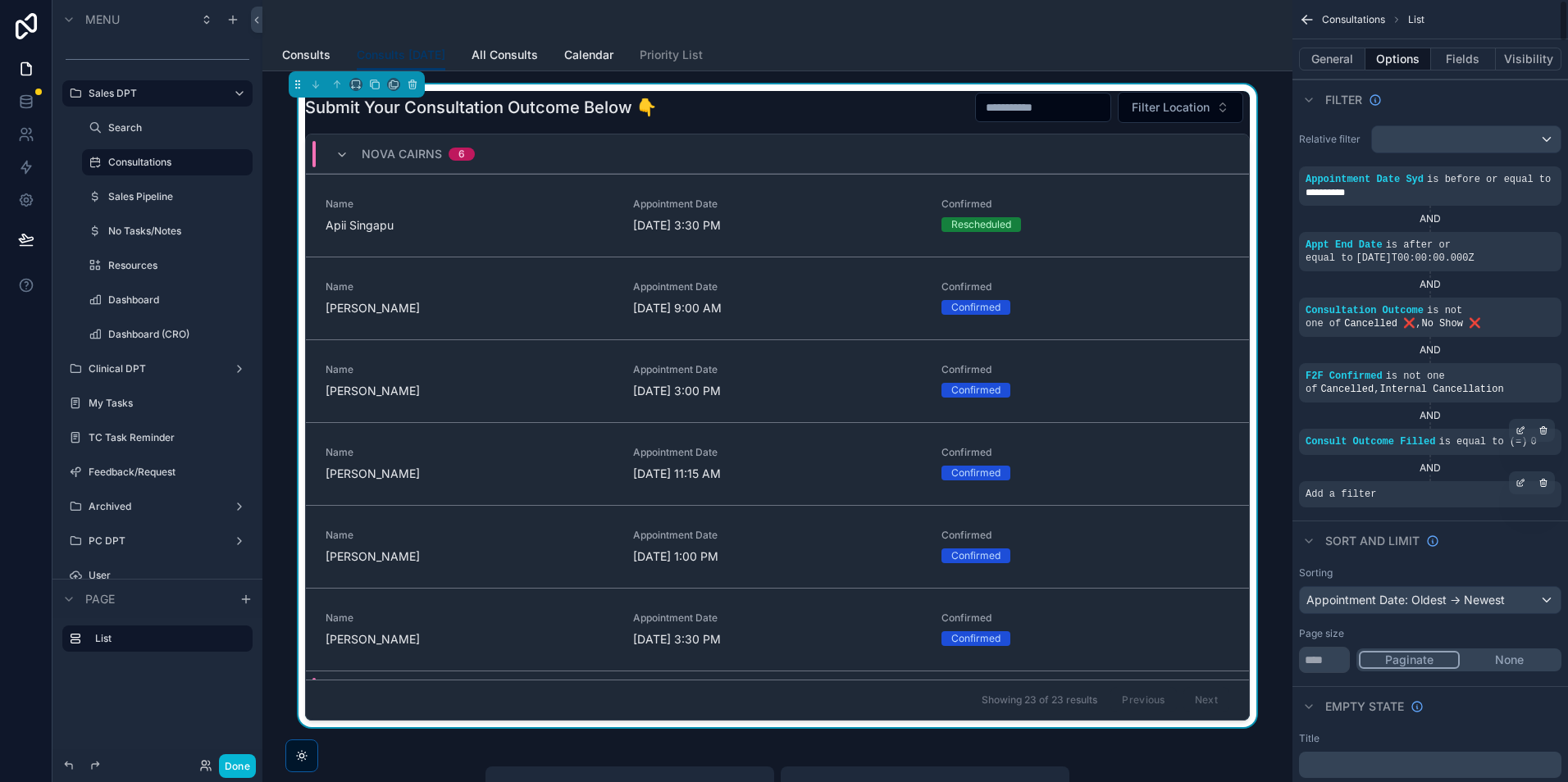
click at [1400, 501] on div "Add a filter" at bounding box center [1431, 494] width 263 height 26
click at [1516, 486] on icon "scrollable content" at bounding box center [1520, 482] width 10 height 10
click at [1152, 473] on span "Select a field" at bounding box center [1133, 470] width 70 height 14
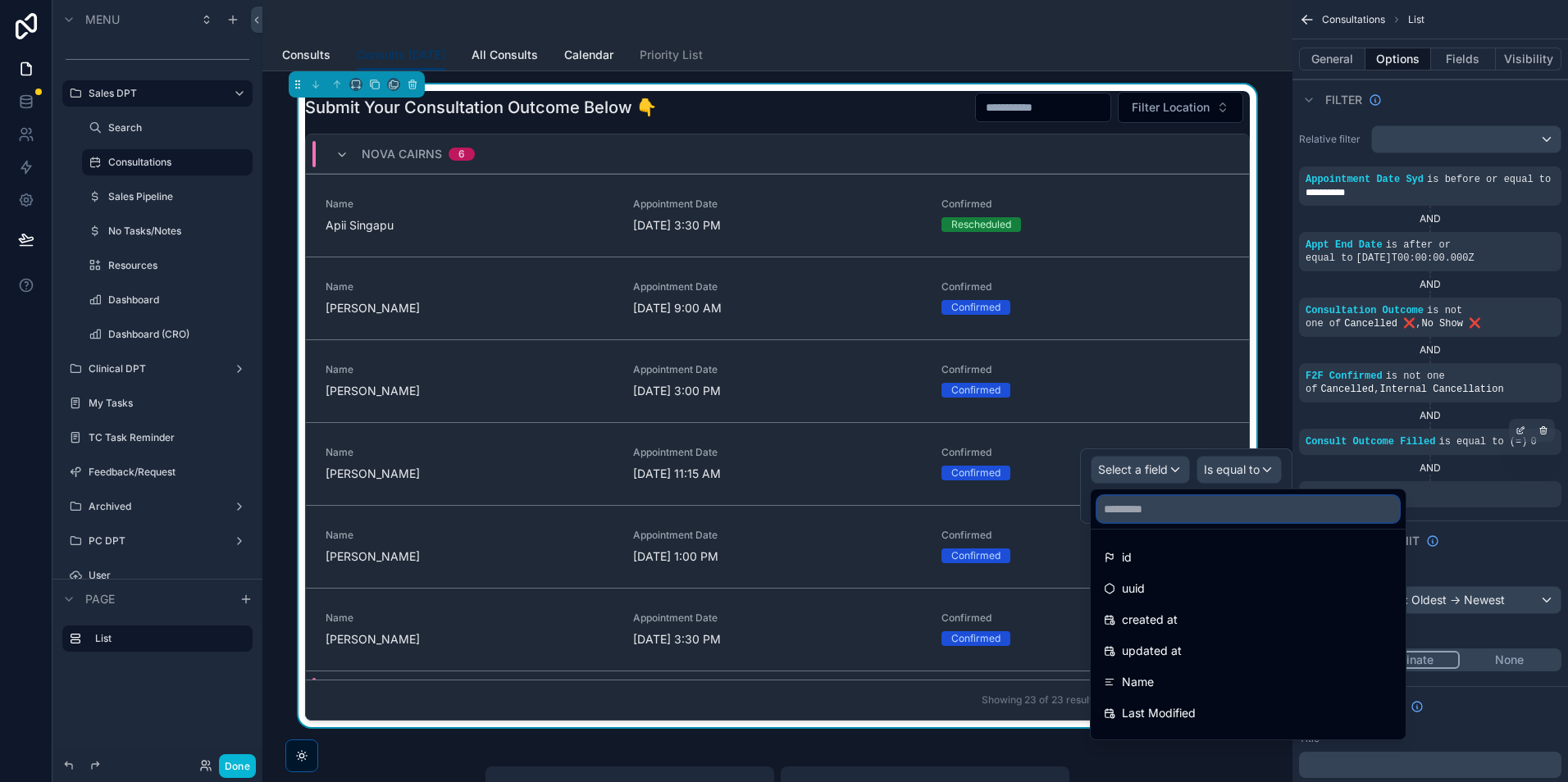
click at [1193, 513] on input "text" at bounding box center [1248, 509] width 302 height 26
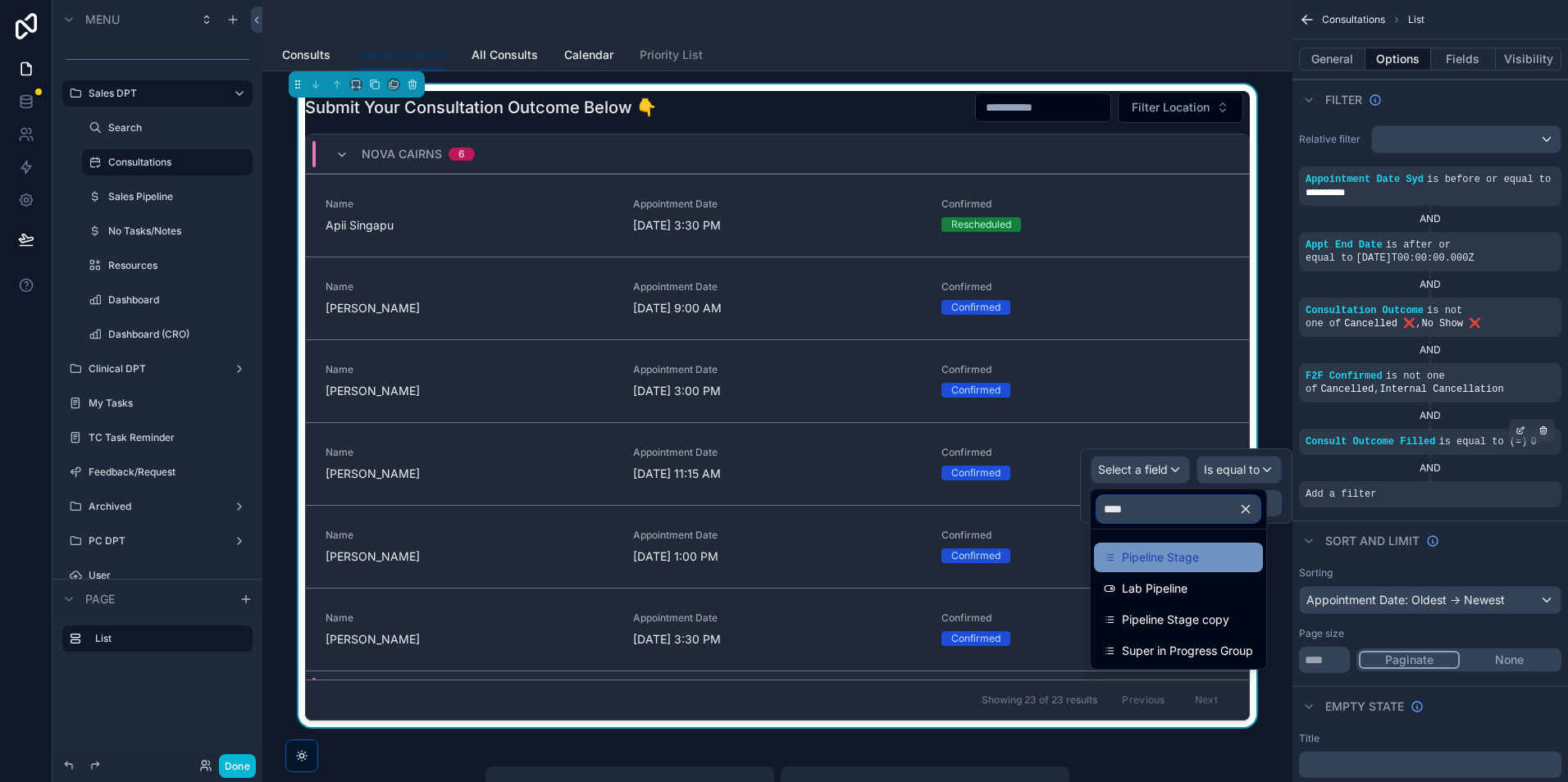
type input "****"
click at [1216, 558] on div "Pipeline Stage" at bounding box center [1179, 558] width 150 height 20
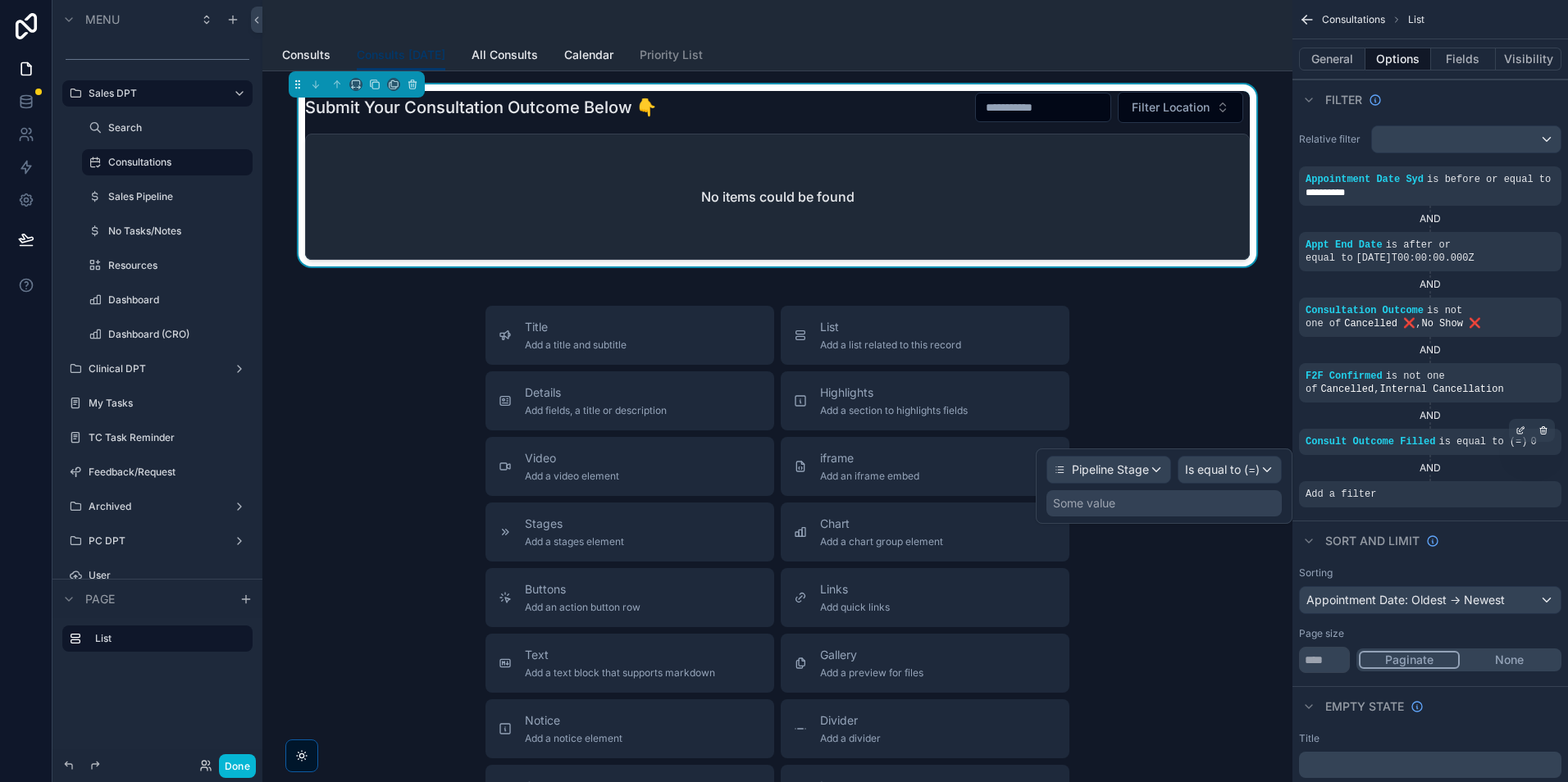
click at [1230, 509] on div "Some value" at bounding box center [1164, 504] width 236 height 26
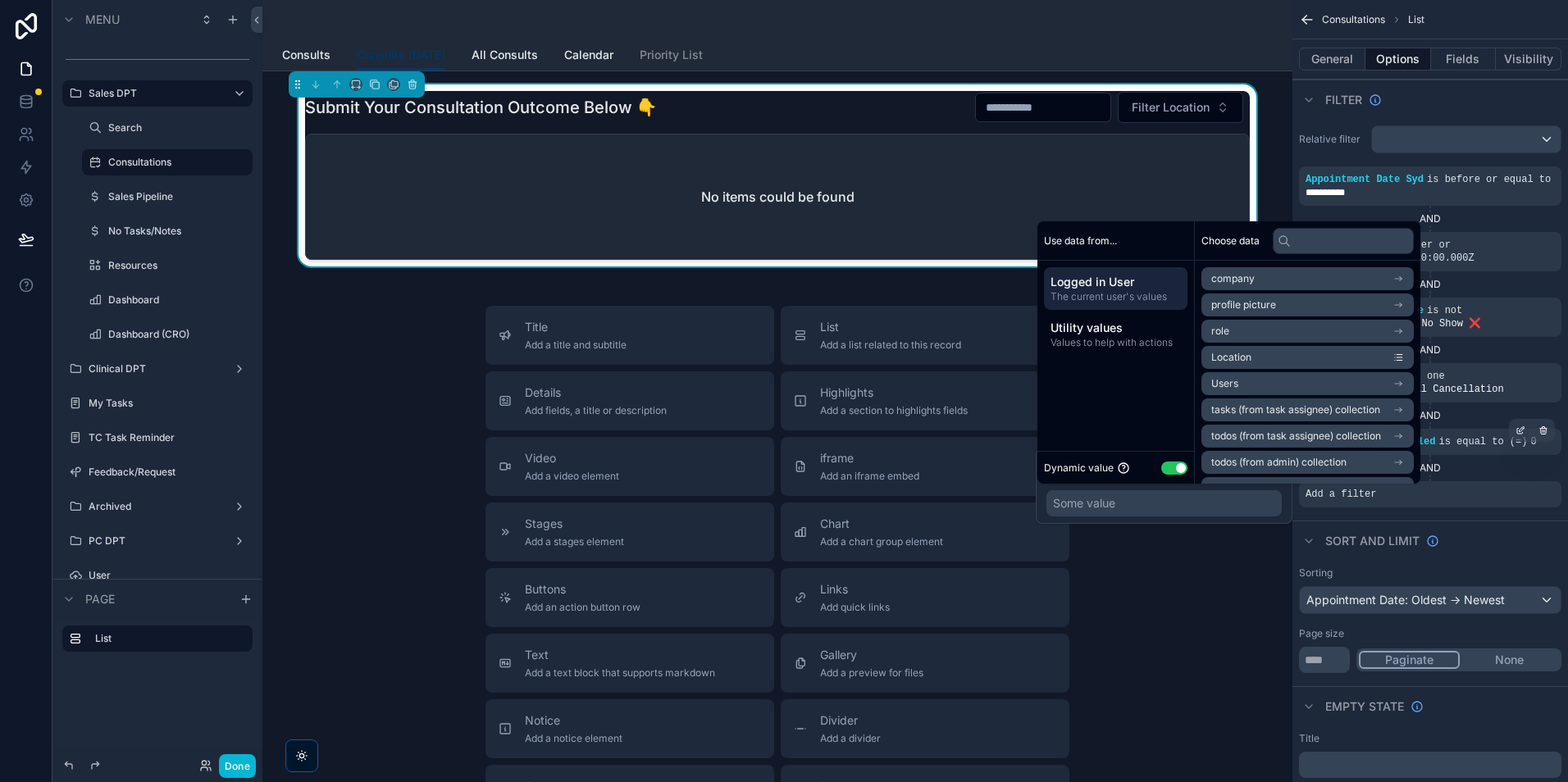
click at [1314, 257] on div "Choose data" at bounding box center [1307, 240] width 225 height 39
click at [1316, 251] on input "text" at bounding box center [1344, 241] width 141 height 26
click at [1170, 464] on button "Use setting" at bounding box center [1175, 468] width 26 height 13
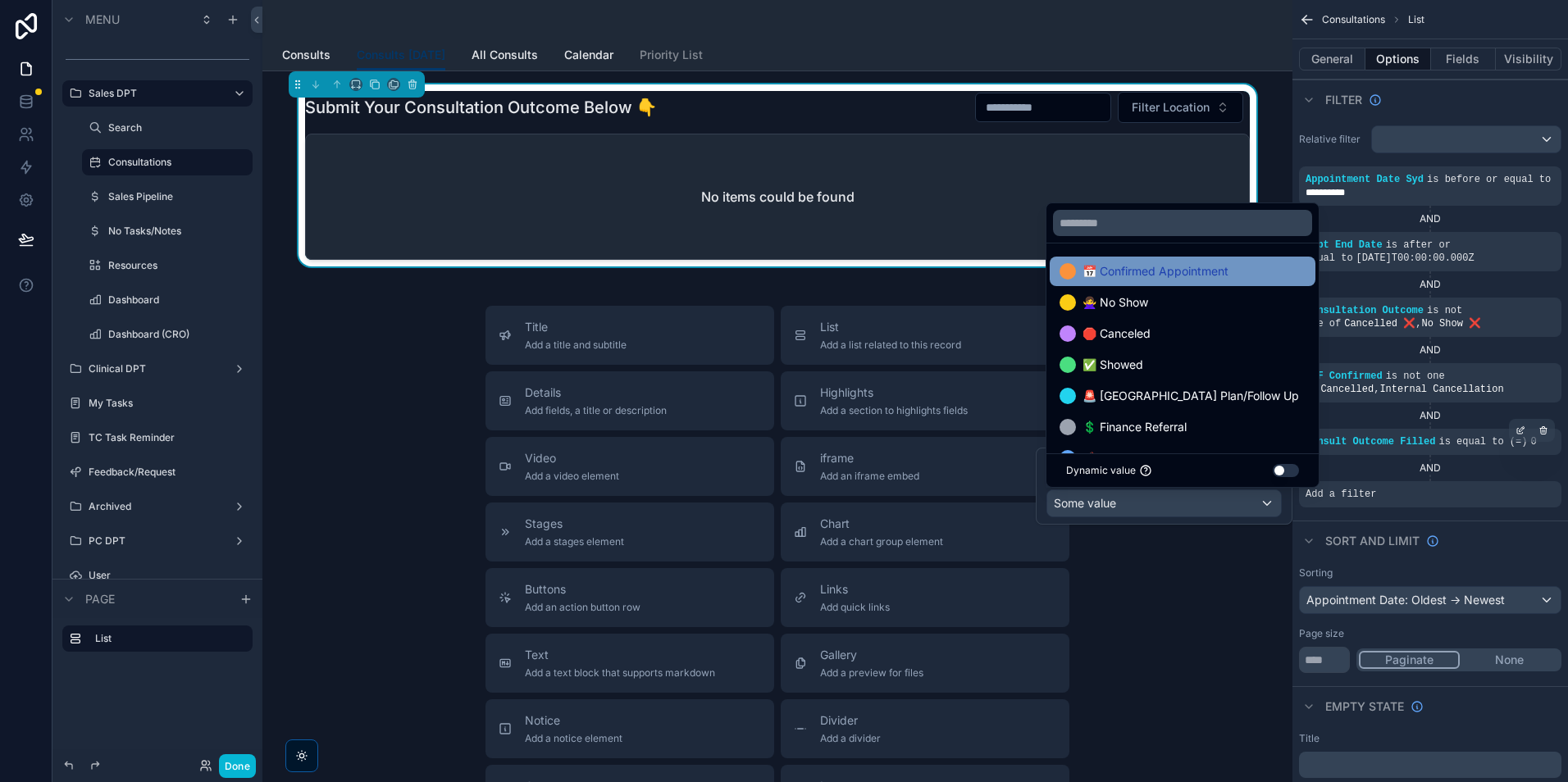
click at [1200, 281] on div "📅 Confirmed Appointment" at bounding box center [1182, 271] width 265 height 30
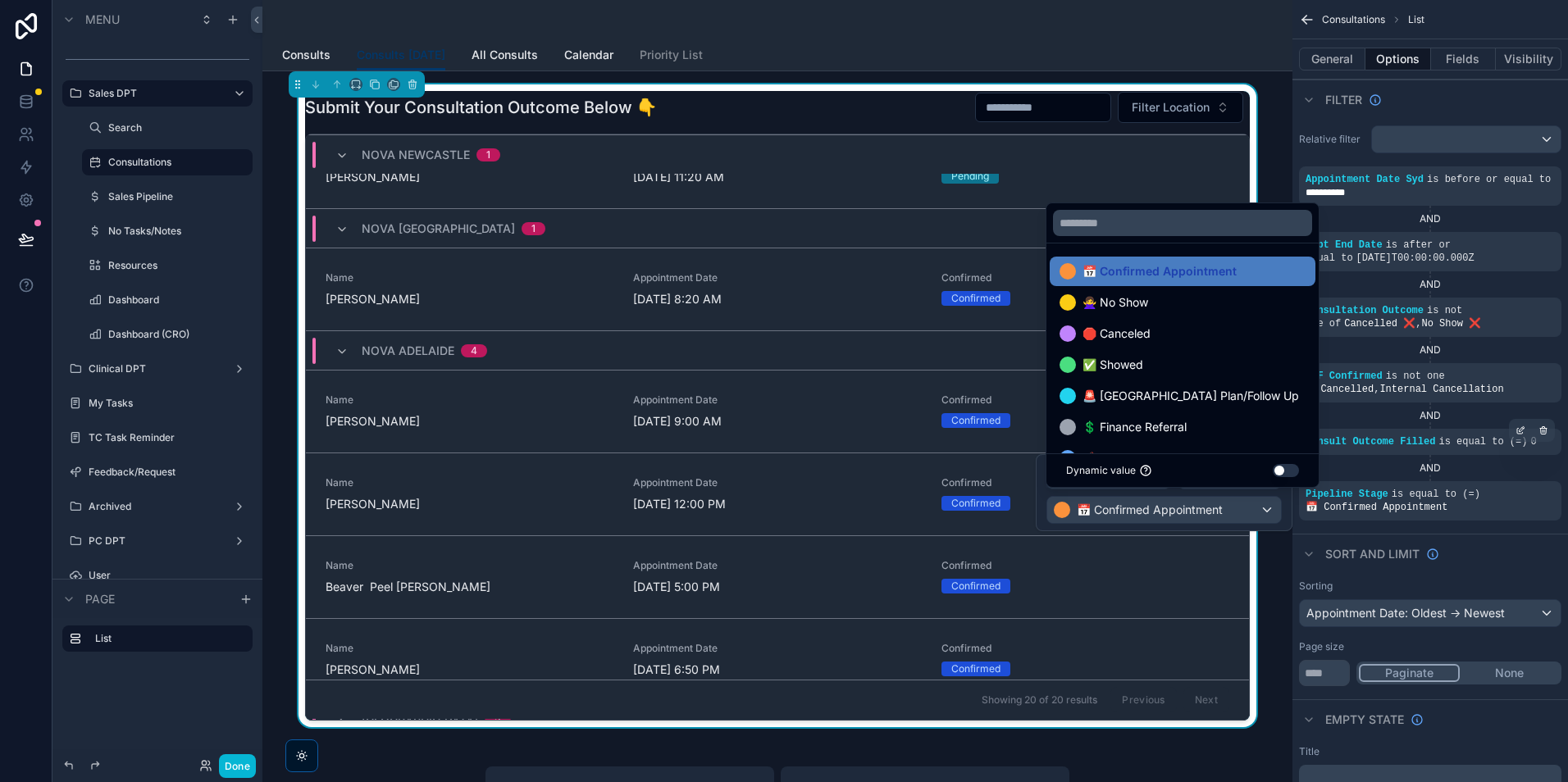
scroll to position [1187, 0]
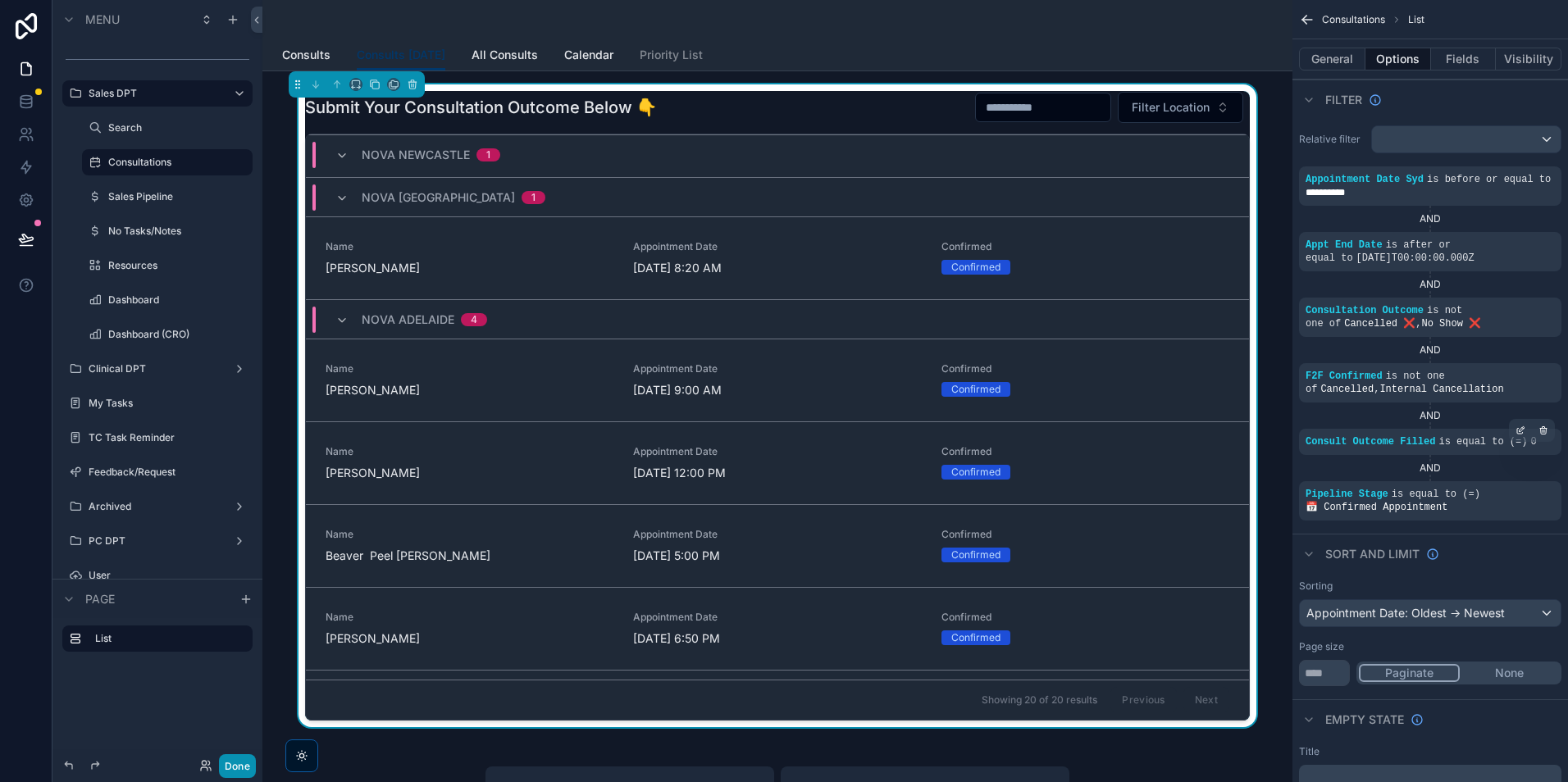
click at [233, 769] on button "Done" at bounding box center [238, 765] width 37 height 23
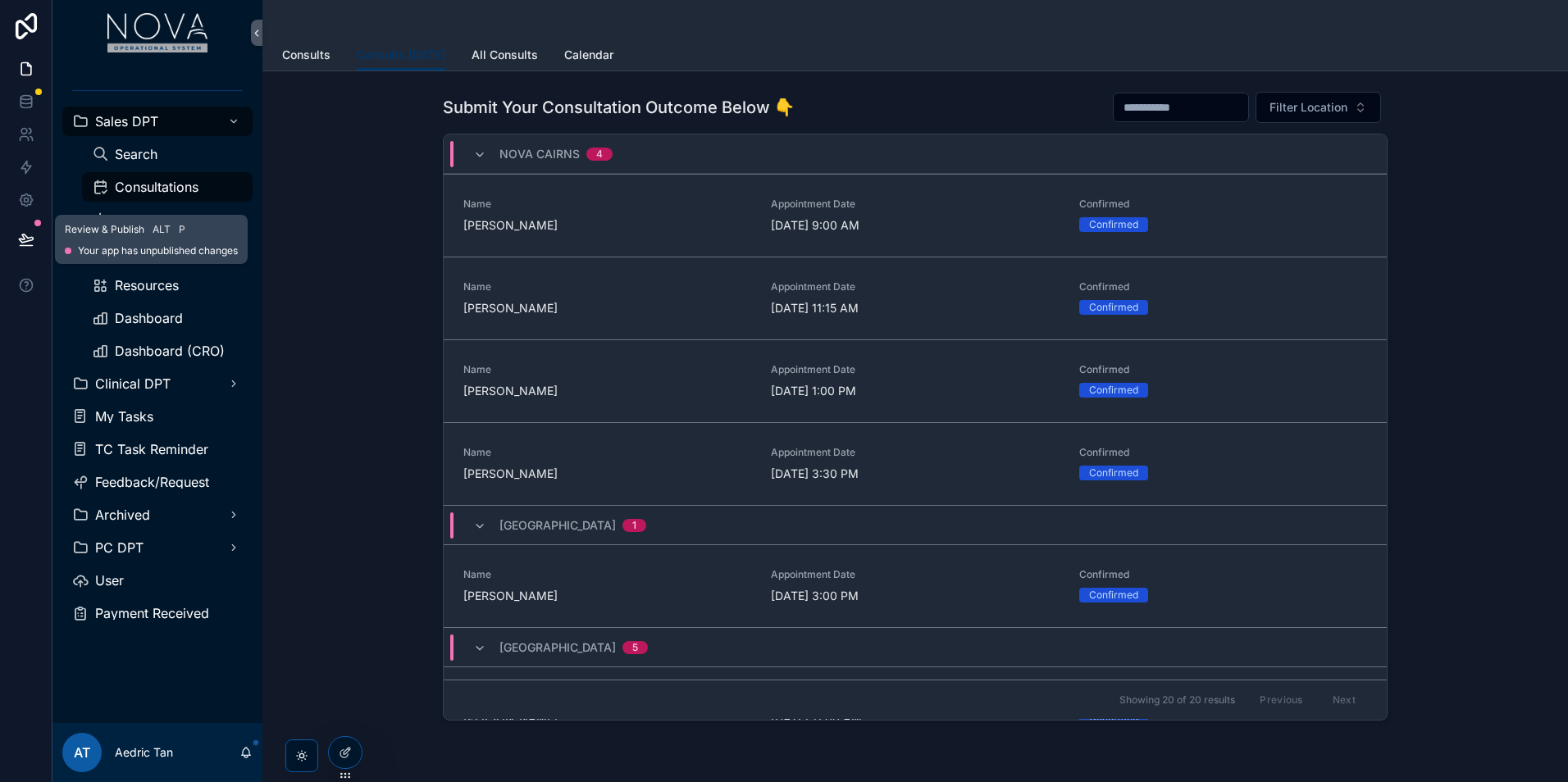
click at [23, 246] on icon at bounding box center [26, 246] width 12 height 0
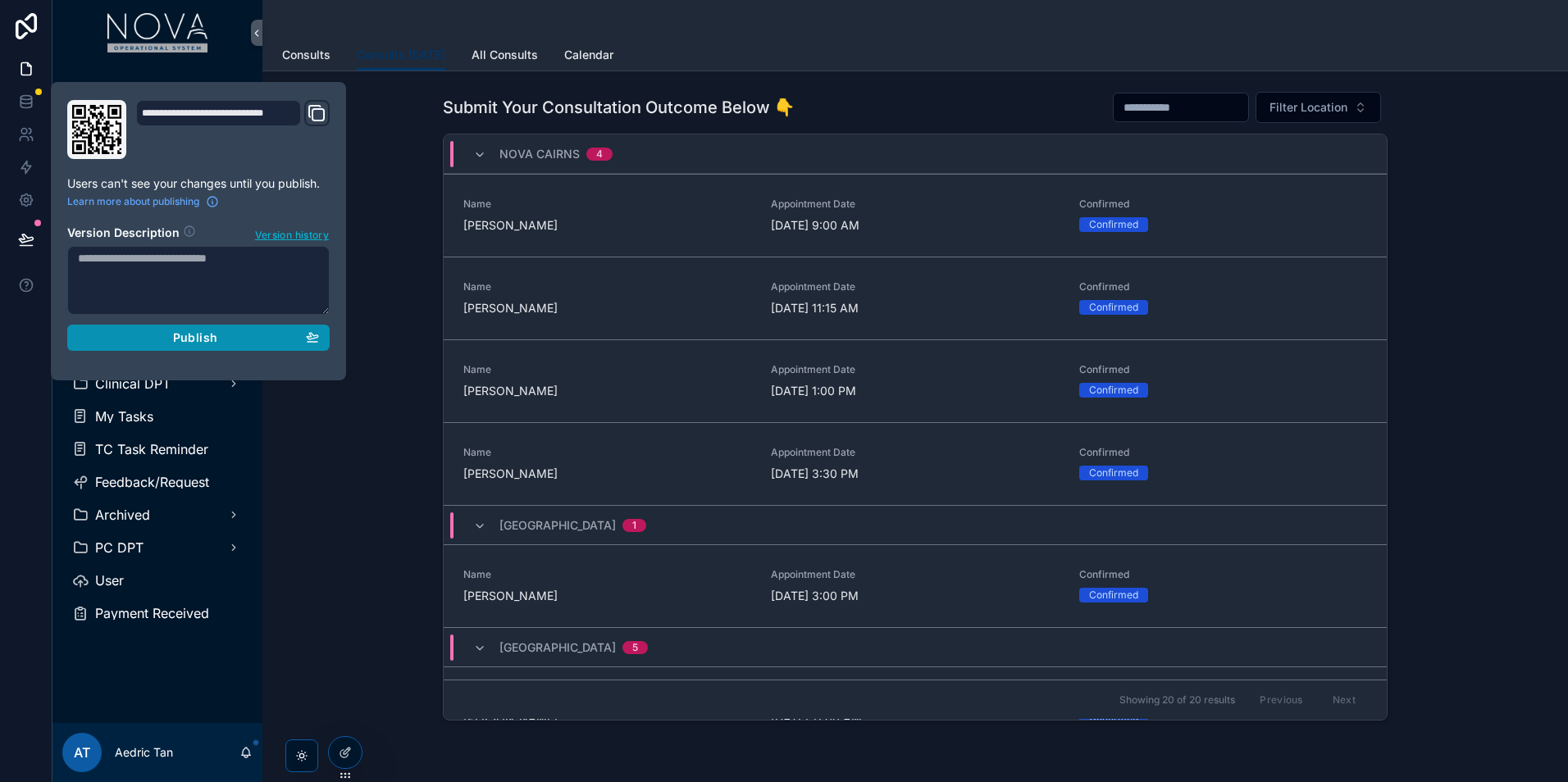
click at [212, 341] on span "Publish" at bounding box center [195, 338] width 44 height 15
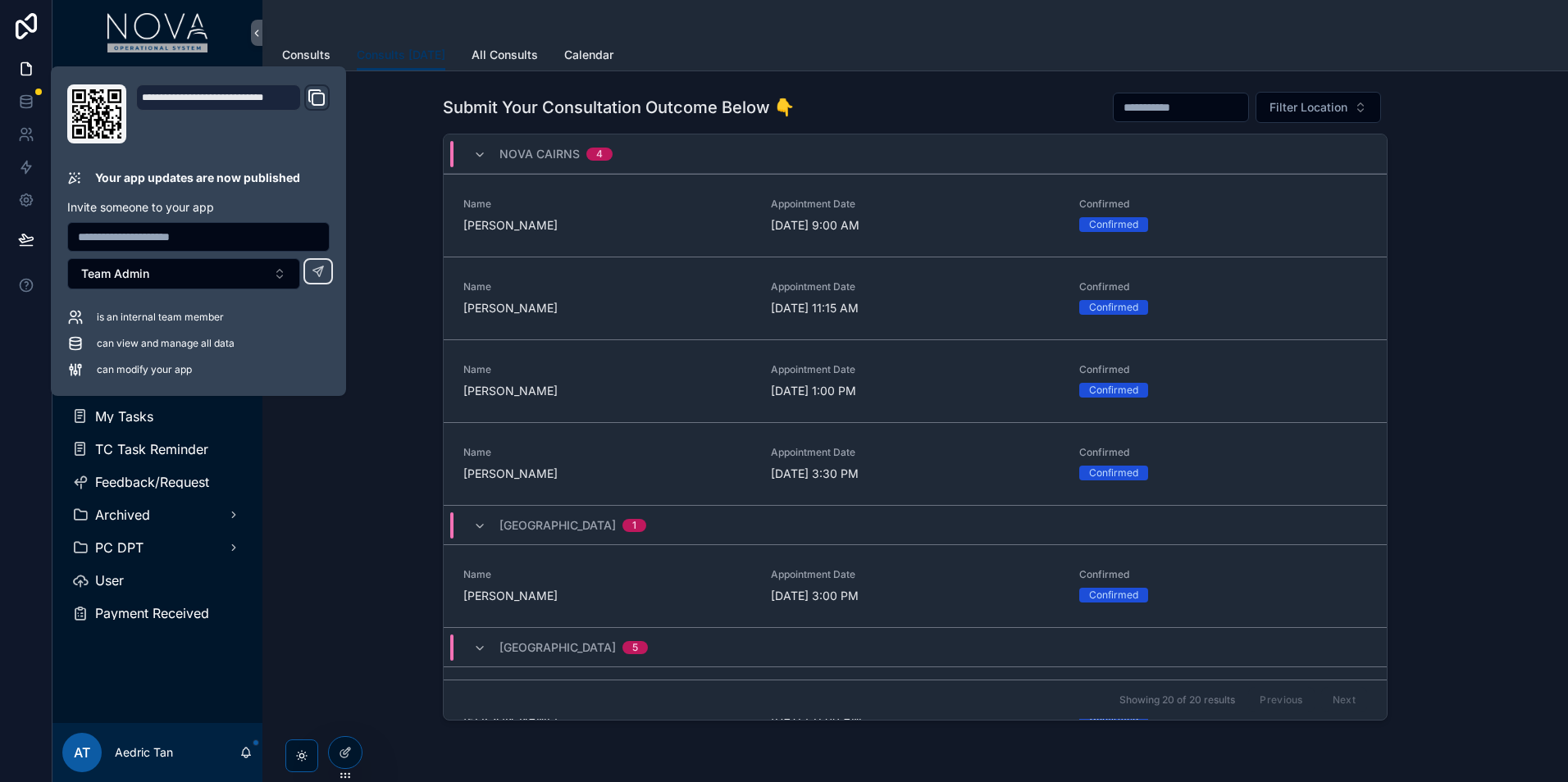
click at [400, 598] on div "Submit Your Consultation Outcome Below 👇 Filter Location Nova Cairns 4 Name Ben…" at bounding box center [915, 405] width 1279 height 643
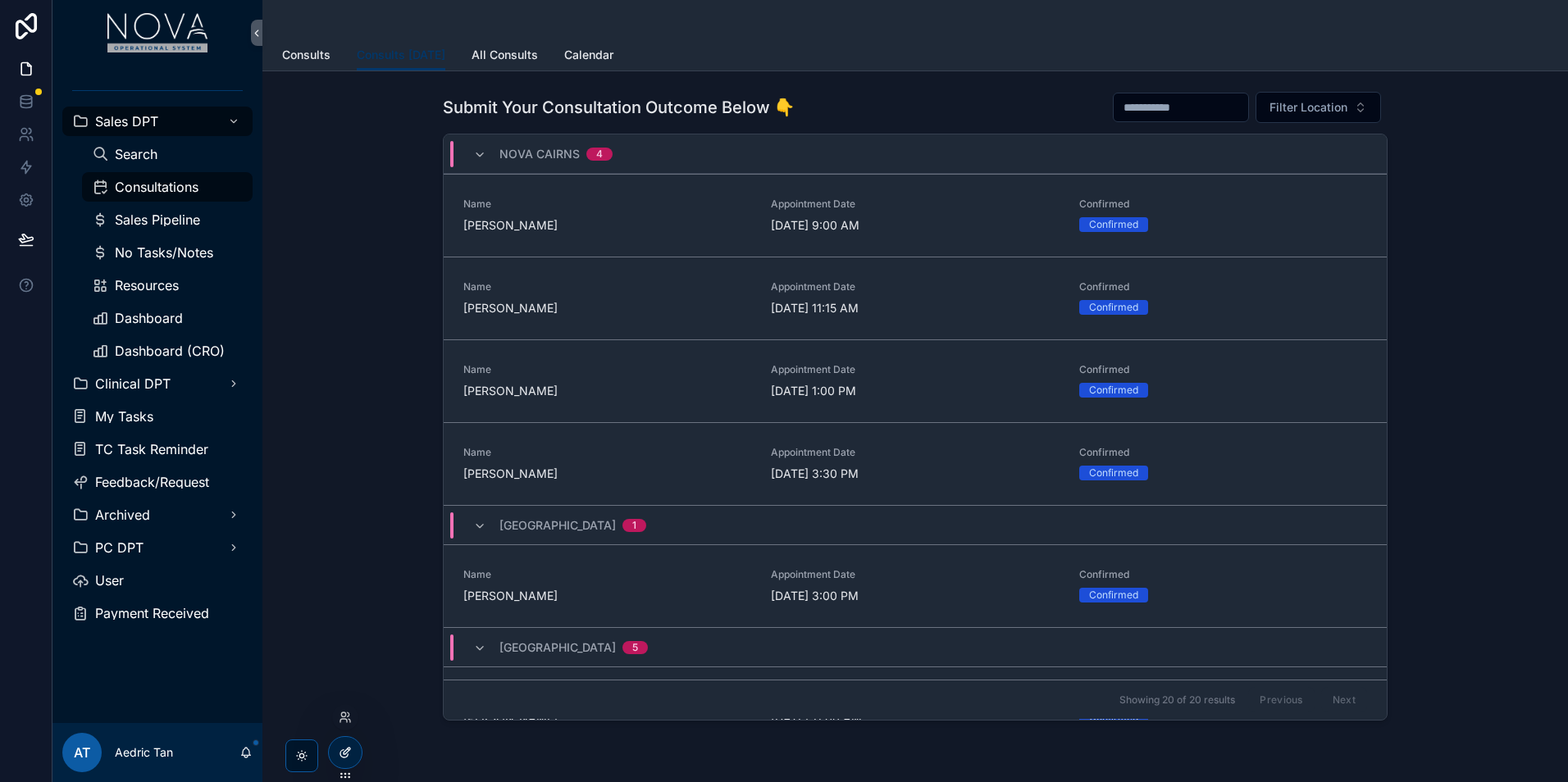
click at [338, 760] on div at bounding box center [345, 752] width 33 height 31
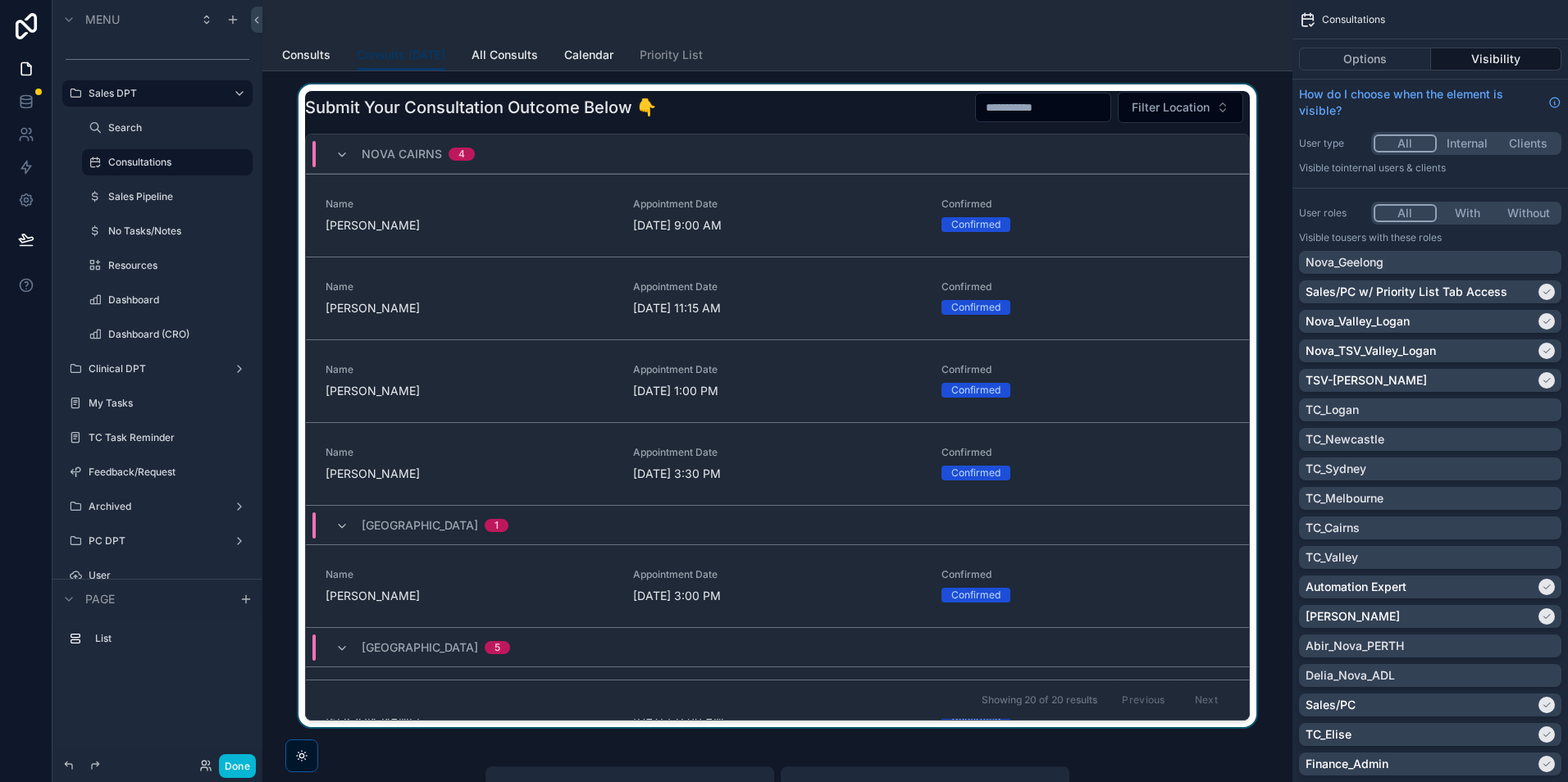
click at [1043, 725] on div "scrollable content" at bounding box center [778, 405] width 1004 height 643
